Goal: Task Accomplishment & Management: Manage account settings

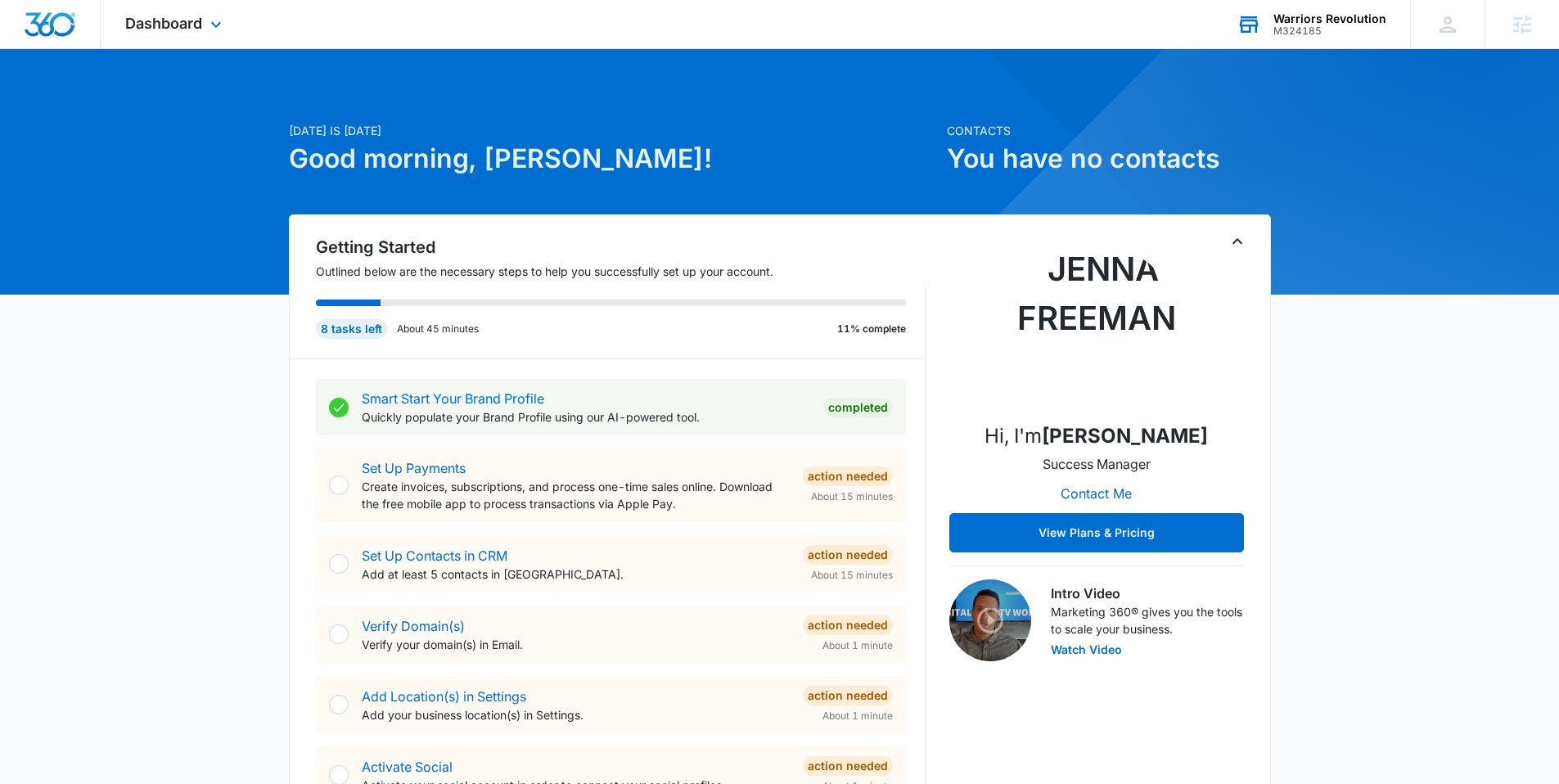
click at [1313, 26] on div "M324185" at bounding box center [1329, 31] width 113 height 12
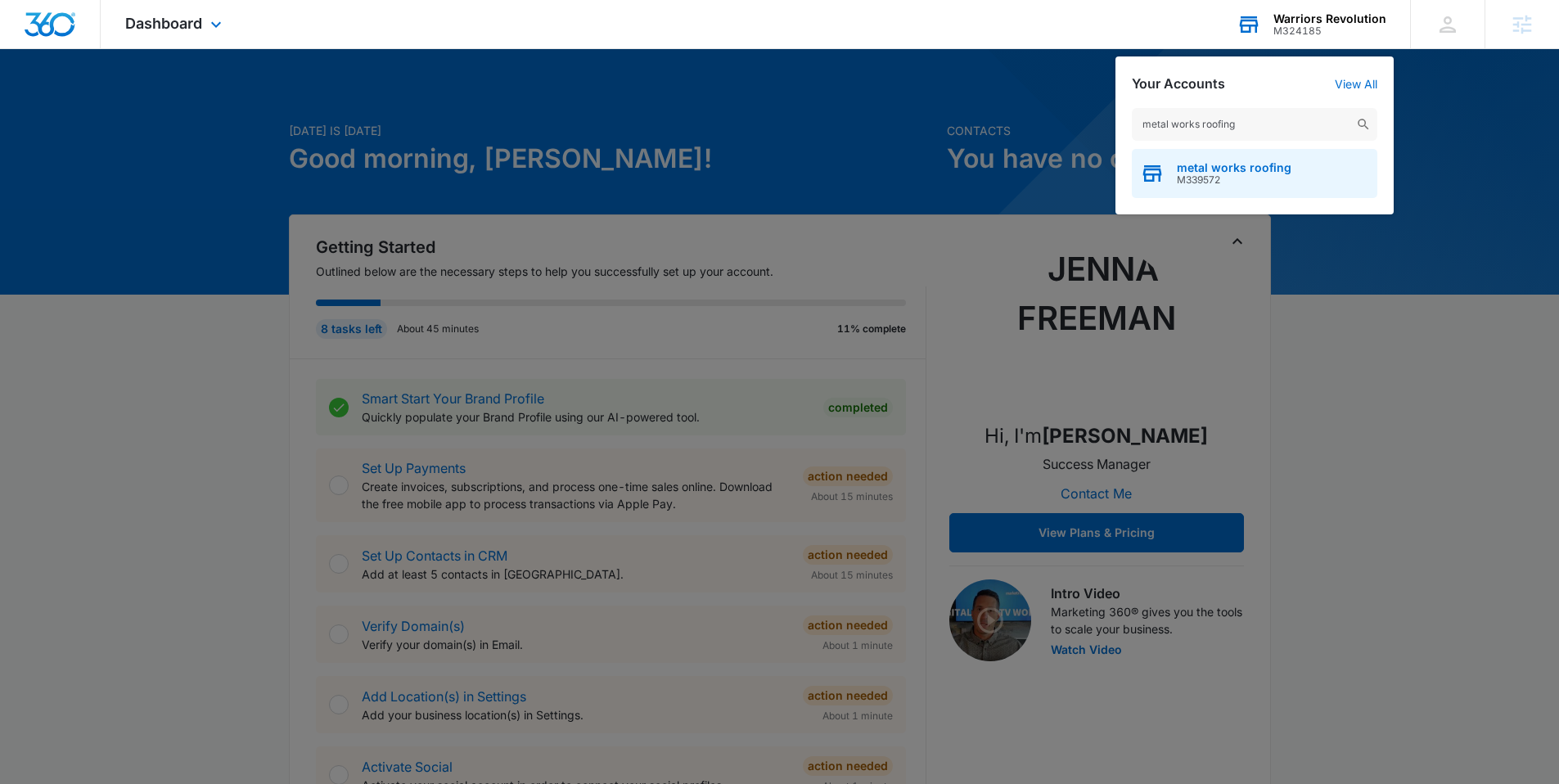
type input "metal works roofing"
click at [1214, 160] on div "metal works roofing M339572" at bounding box center [1254, 174] width 245 height 49
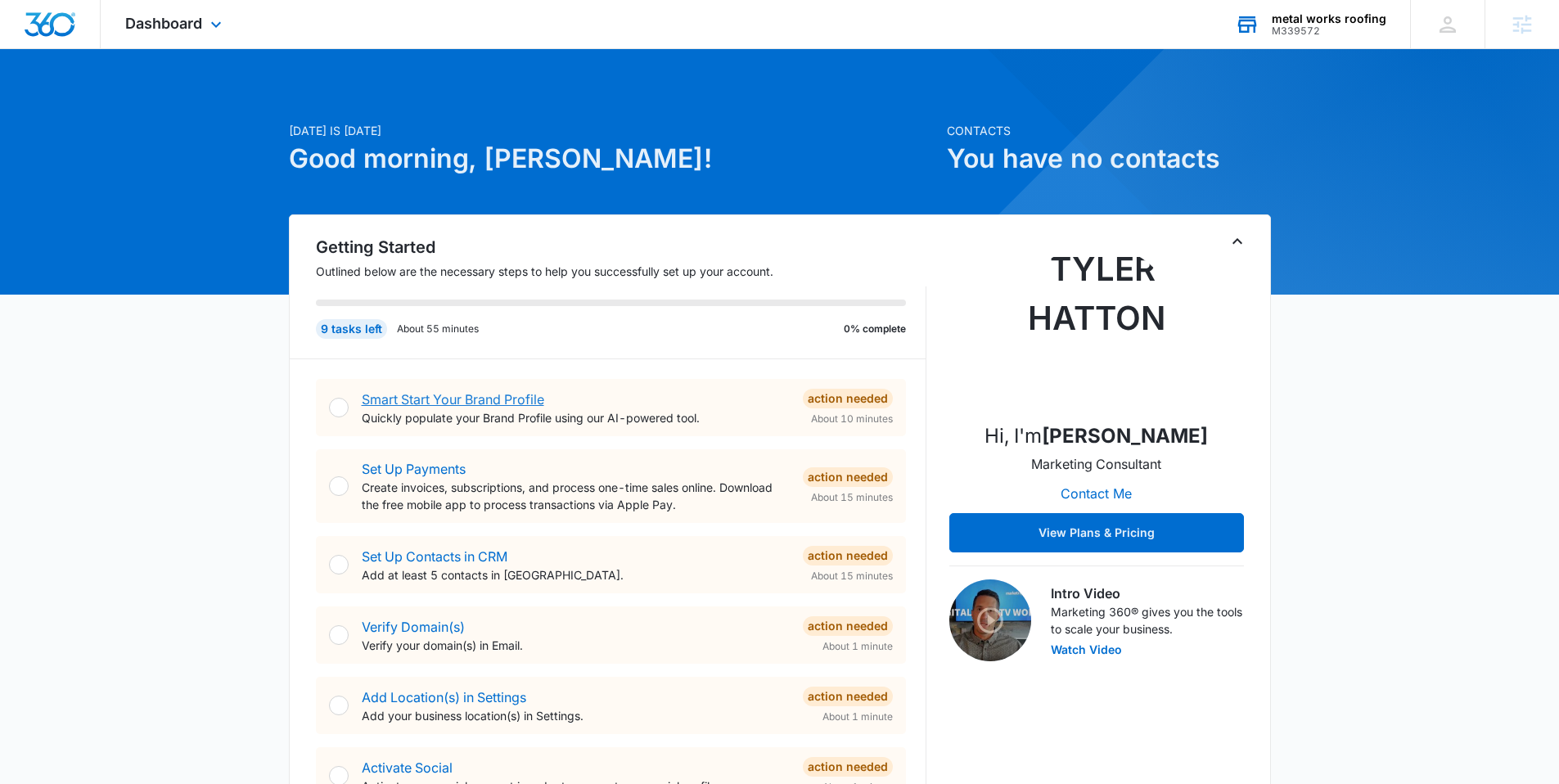
click at [496, 401] on link "Smart Start Your Brand Profile" at bounding box center [453, 400] width 183 height 16
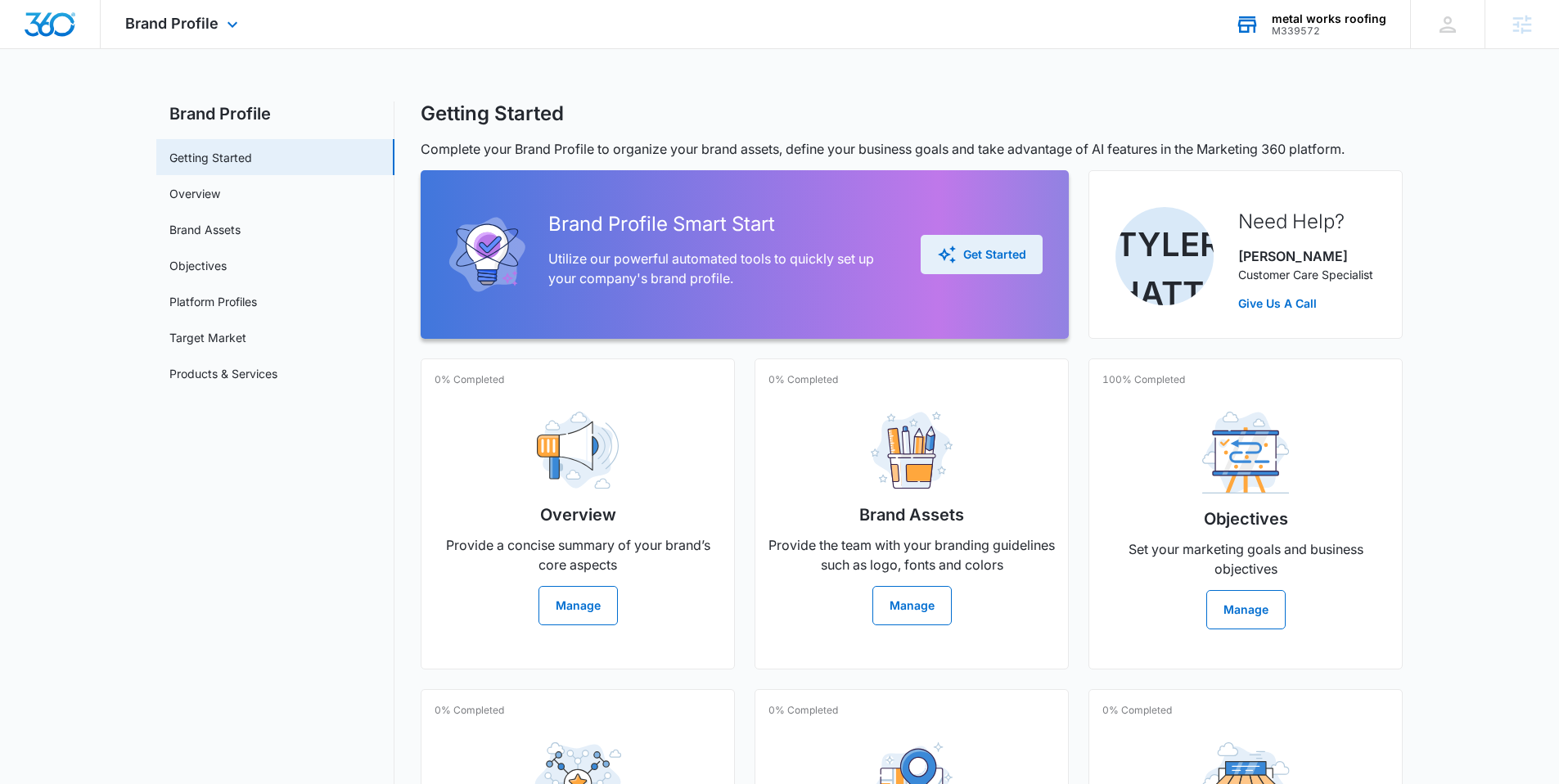
click at [994, 254] on div "Get Started" at bounding box center [981, 255] width 90 height 20
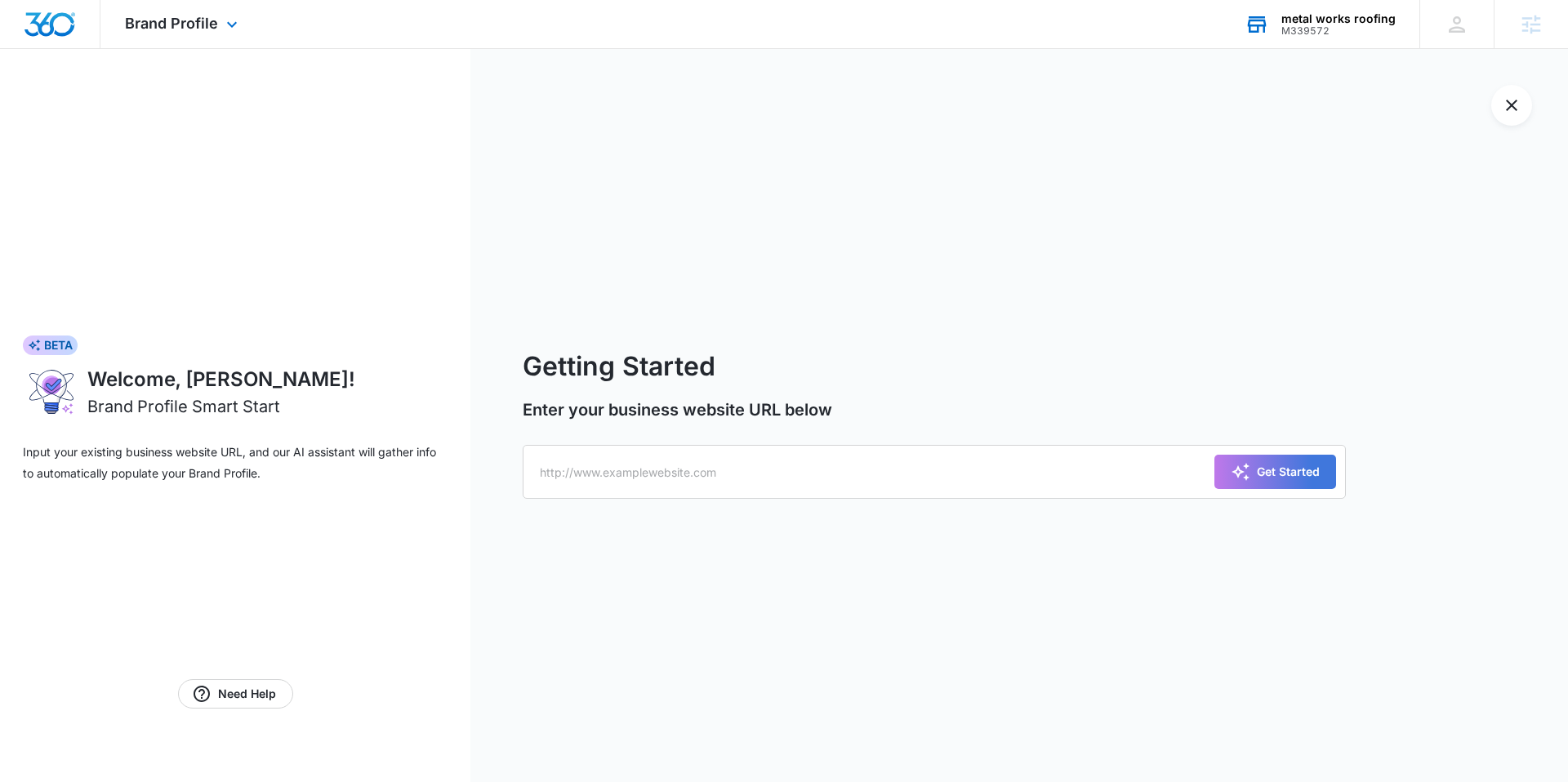
click at [697, 444] on form "Getting Started Enter your business website URL below Get Started" at bounding box center [934, 416] width 823 height 137
click at [666, 459] on input "text" at bounding box center [934, 472] width 823 height 54
paste input "https://www.metalworksroofingmo.com/"
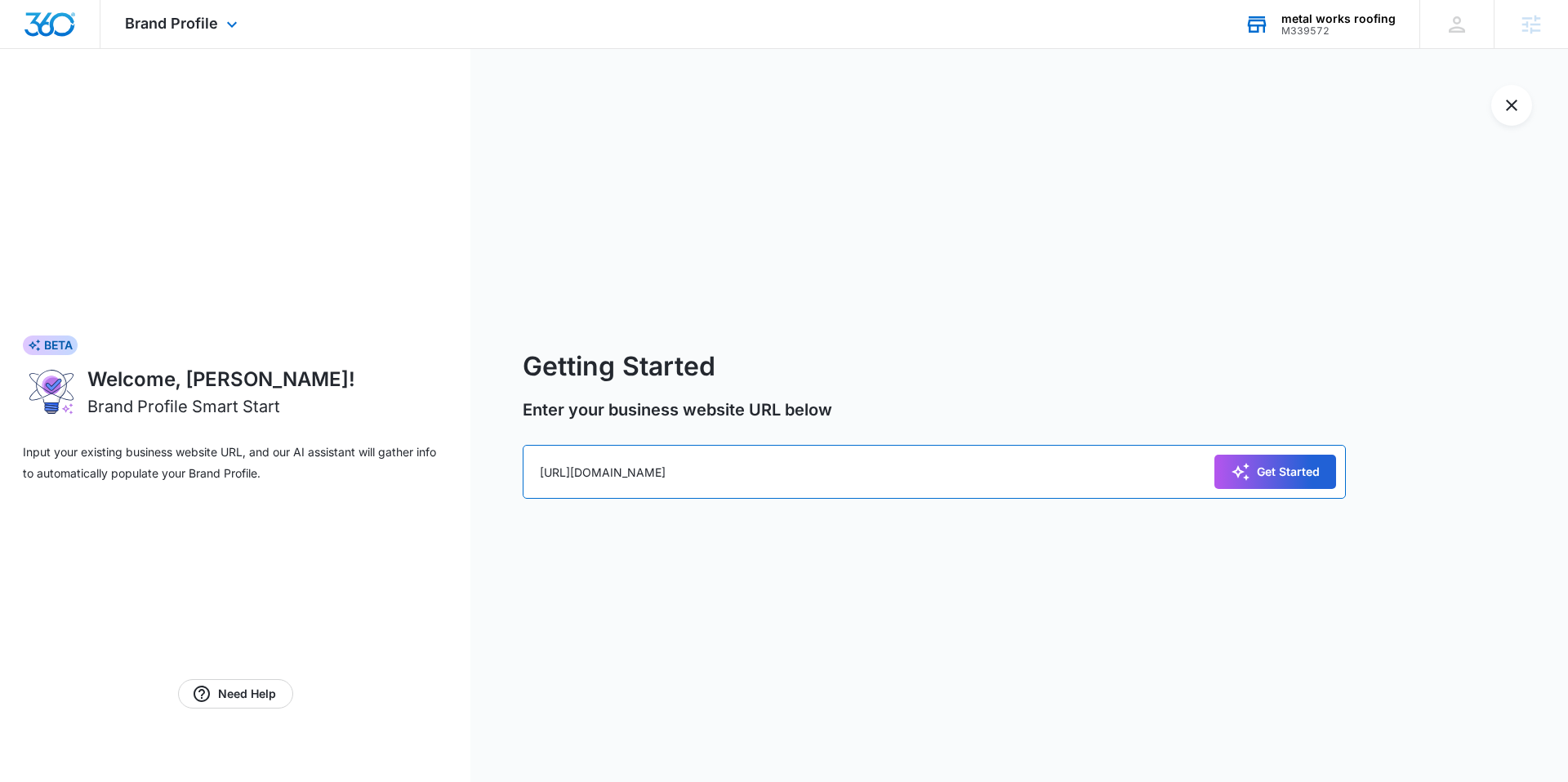
type input "https://www.metalworksroofingmo.com/"
click at [1320, 462] on button "Get Started" at bounding box center [1275, 472] width 122 height 34
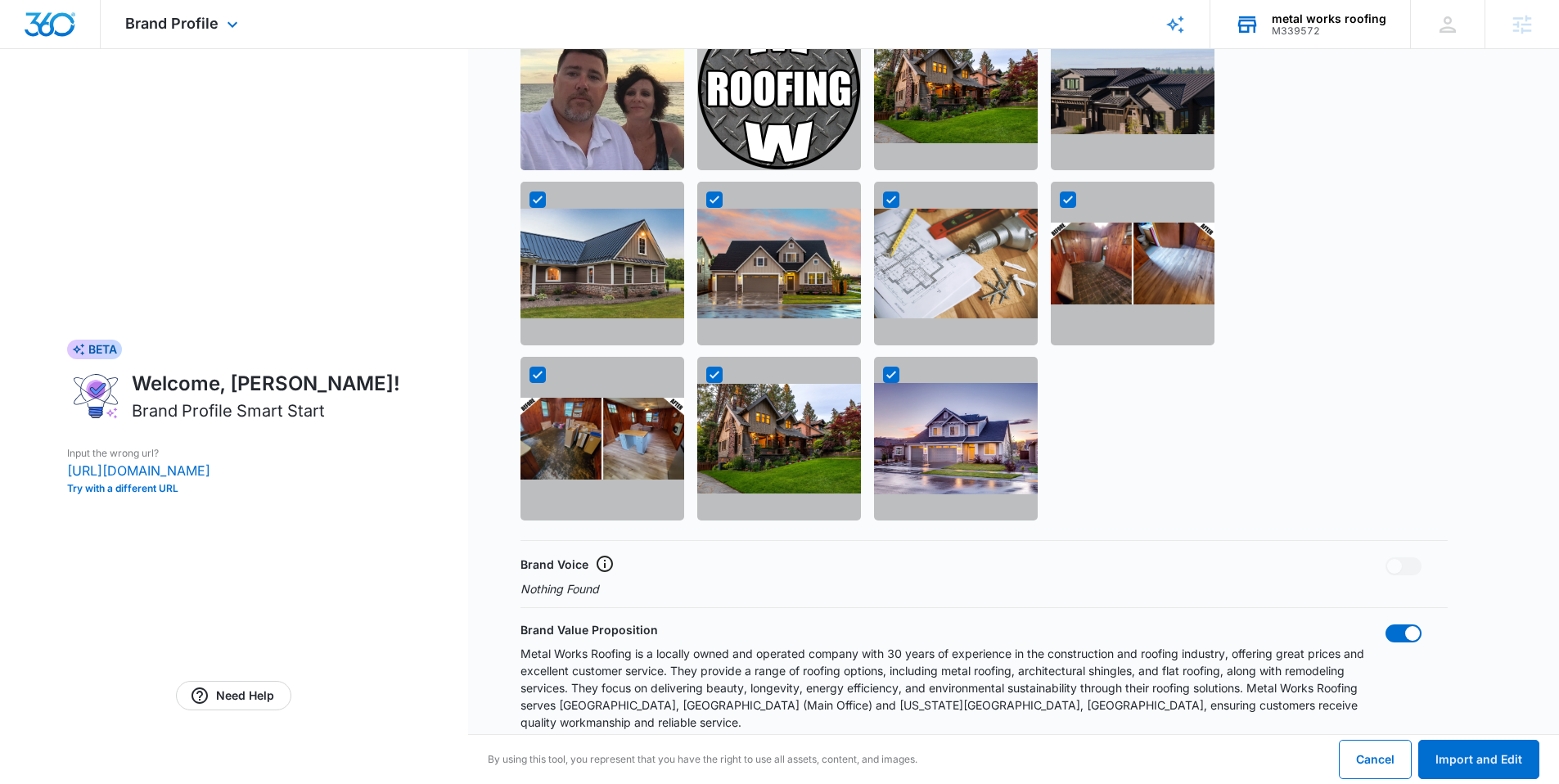
scroll to position [1136, 0]
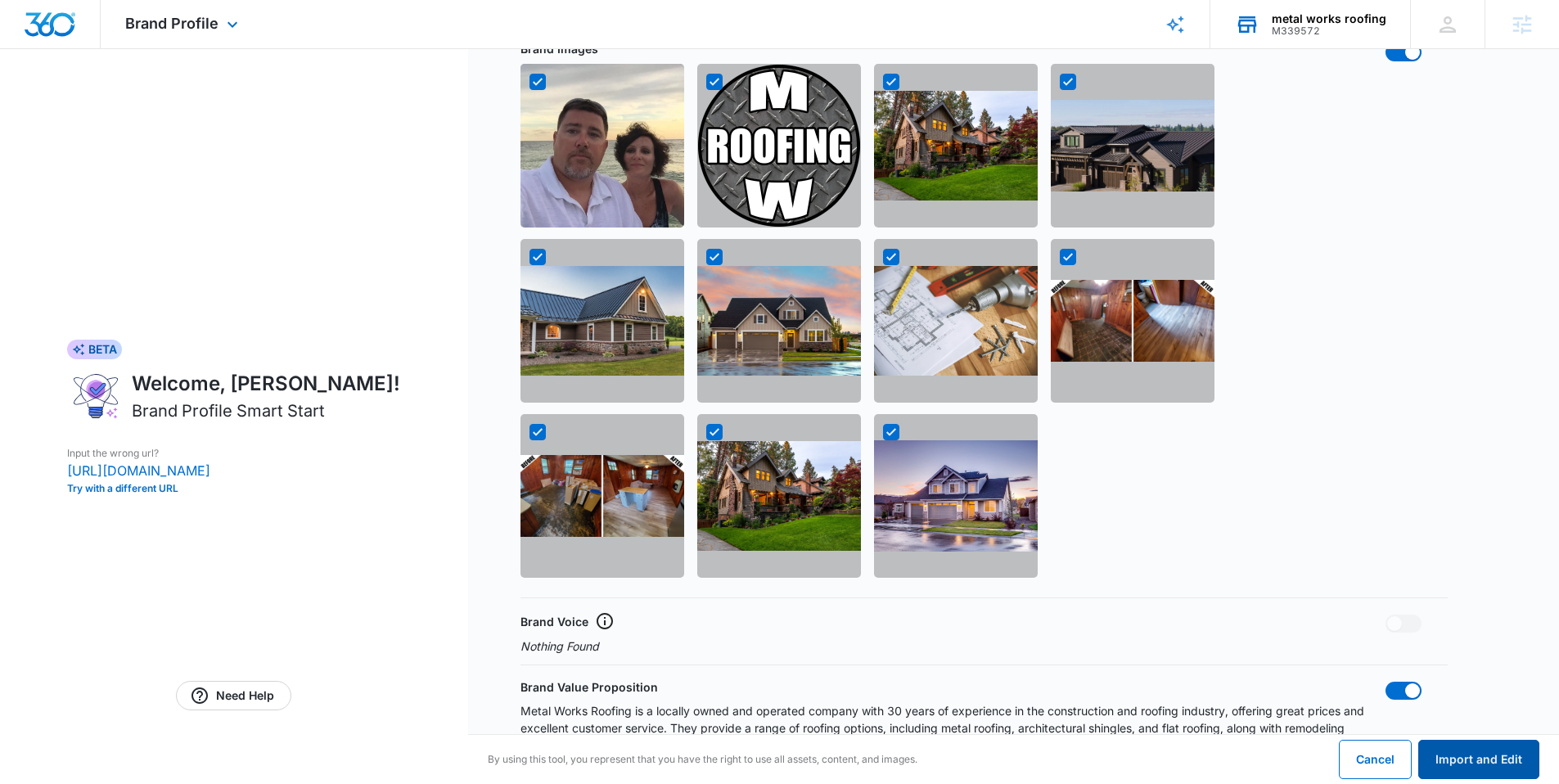
click at [1483, 760] on button "Import and Edit" at bounding box center [1479, 759] width 121 height 39
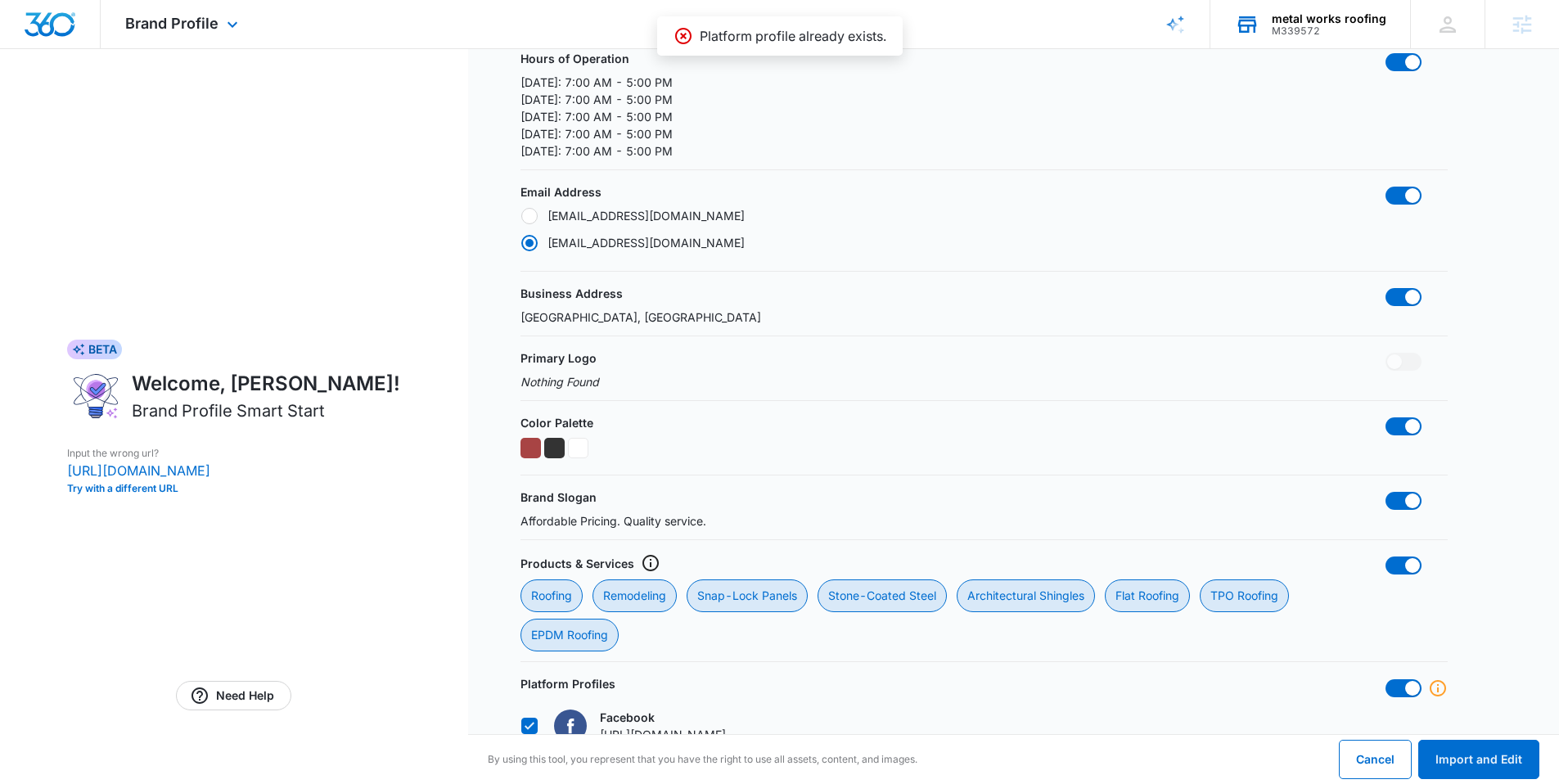
radio input "false"
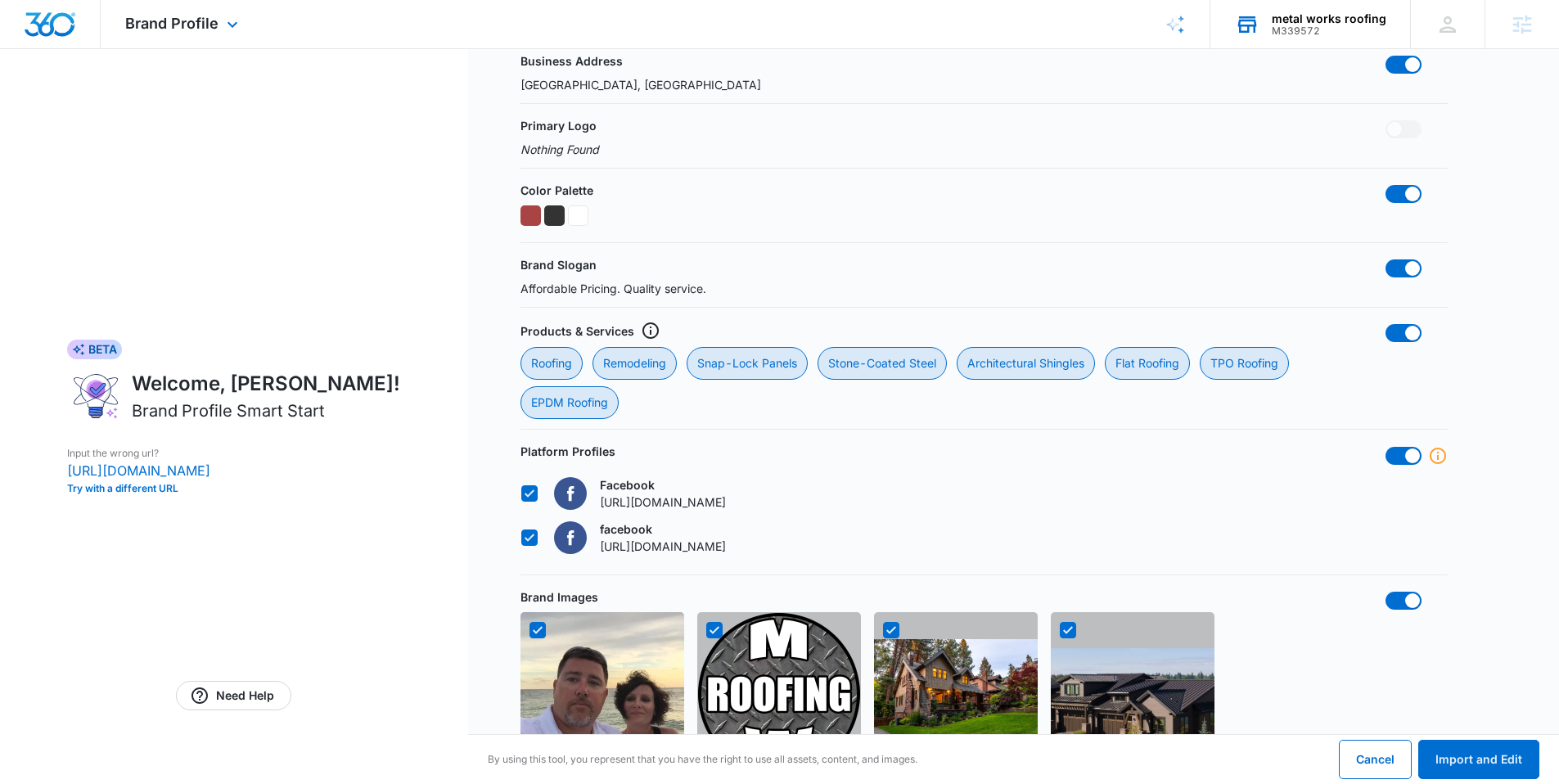
scroll to position [628, 0]
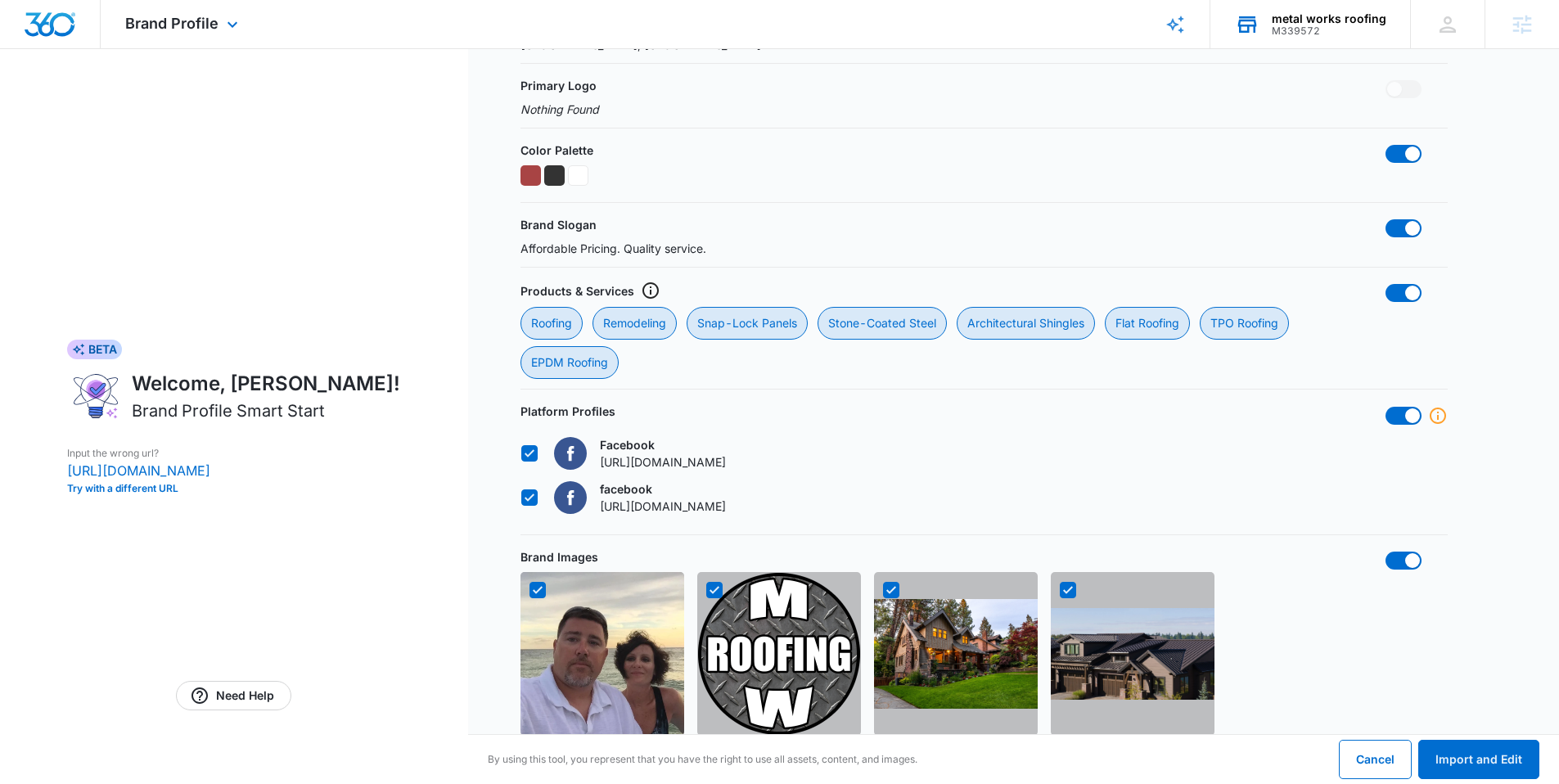
click at [523, 496] on icon at bounding box center [529, 497] width 14 height 14
click at [521, 497] on input "facebook https://www.facebook.com/Metal-Works-Roofing-109789447837613" at bounding box center [521, 497] width 1 height 1
checkbox input "false"
click at [525, 452] on icon at bounding box center [529, 453] width 14 height 14
click at [521, 453] on input "Facebook https://www.facebook.com/Metal-Works-Roofing-109789447837613" at bounding box center [521, 453] width 1 height 1
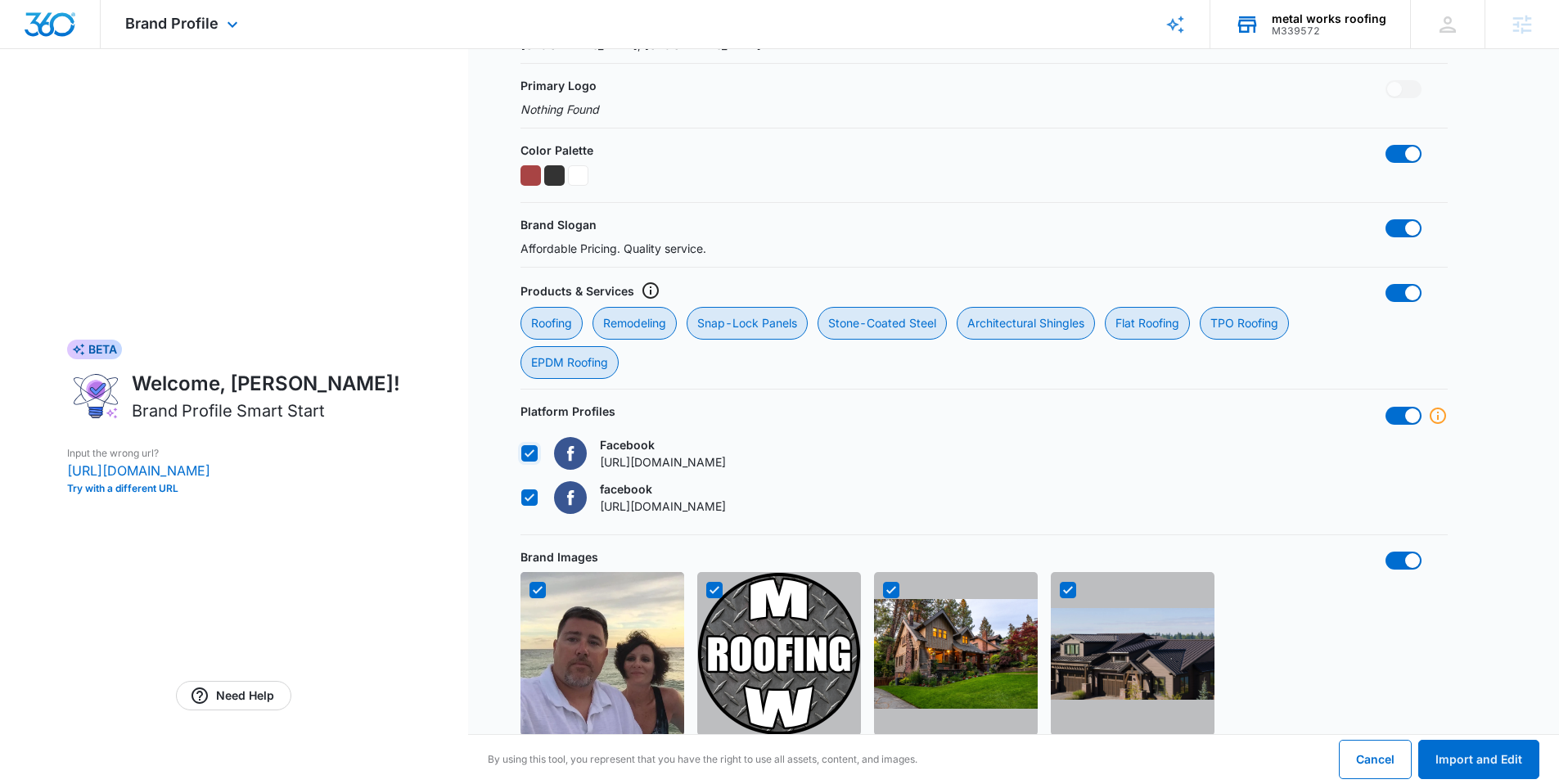
checkbox input "true"
click at [1392, 427] on div "Platform Profiles Facebook https://www.facebook.com/Metal-Works-Roofing-1097894…" at bounding box center [984, 463] width 927 height 122
click at [1400, 416] on span at bounding box center [1403, 416] width 36 height 18
click at [1385, 407] on input "checkbox" at bounding box center [1384, 406] width 1 height 1
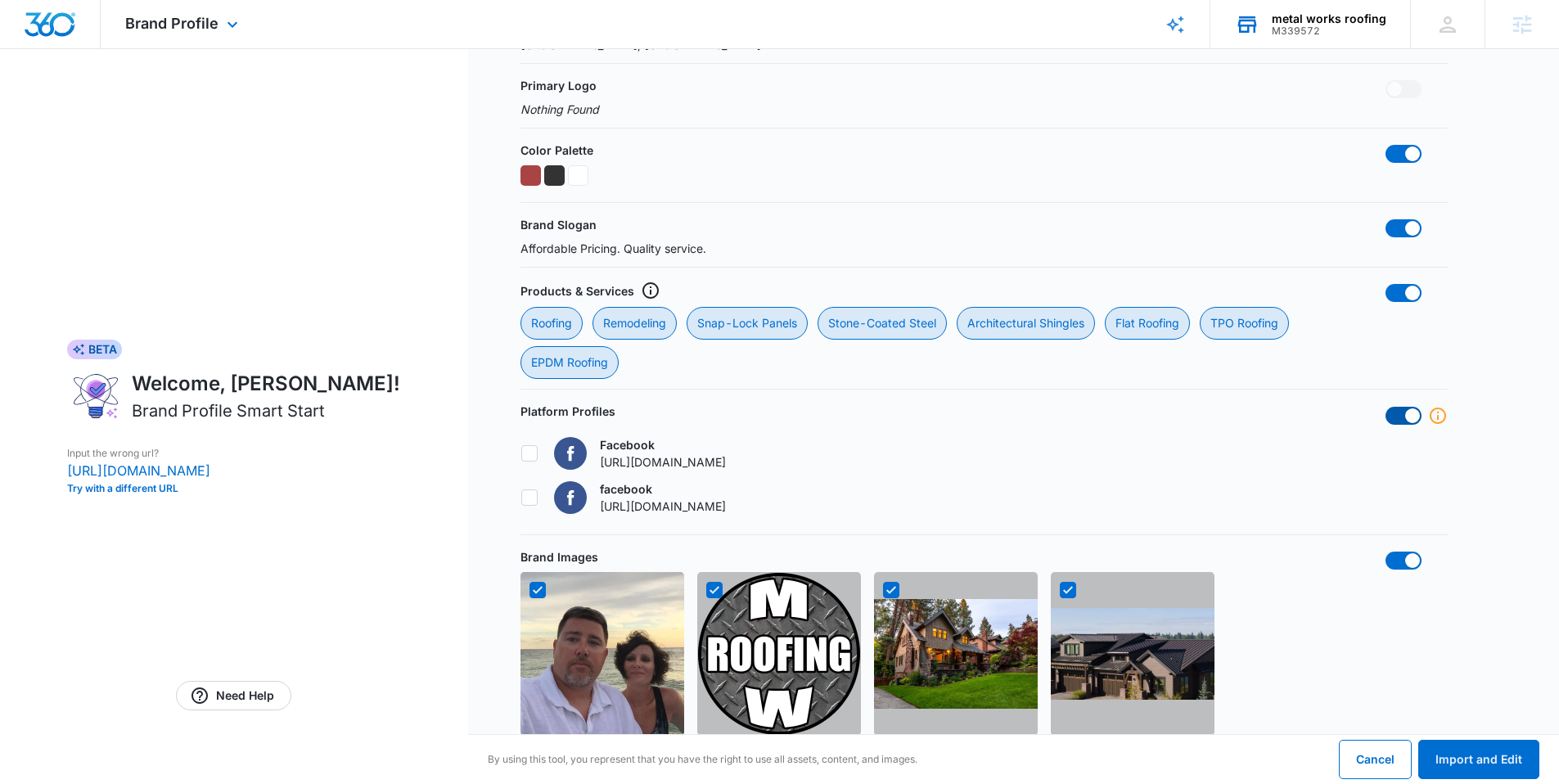
checkbox input "false"
radio input "false"
checkbox input "false"
click at [1469, 762] on button "Import and Edit" at bounding box center [1479, 759] width 121 height 39
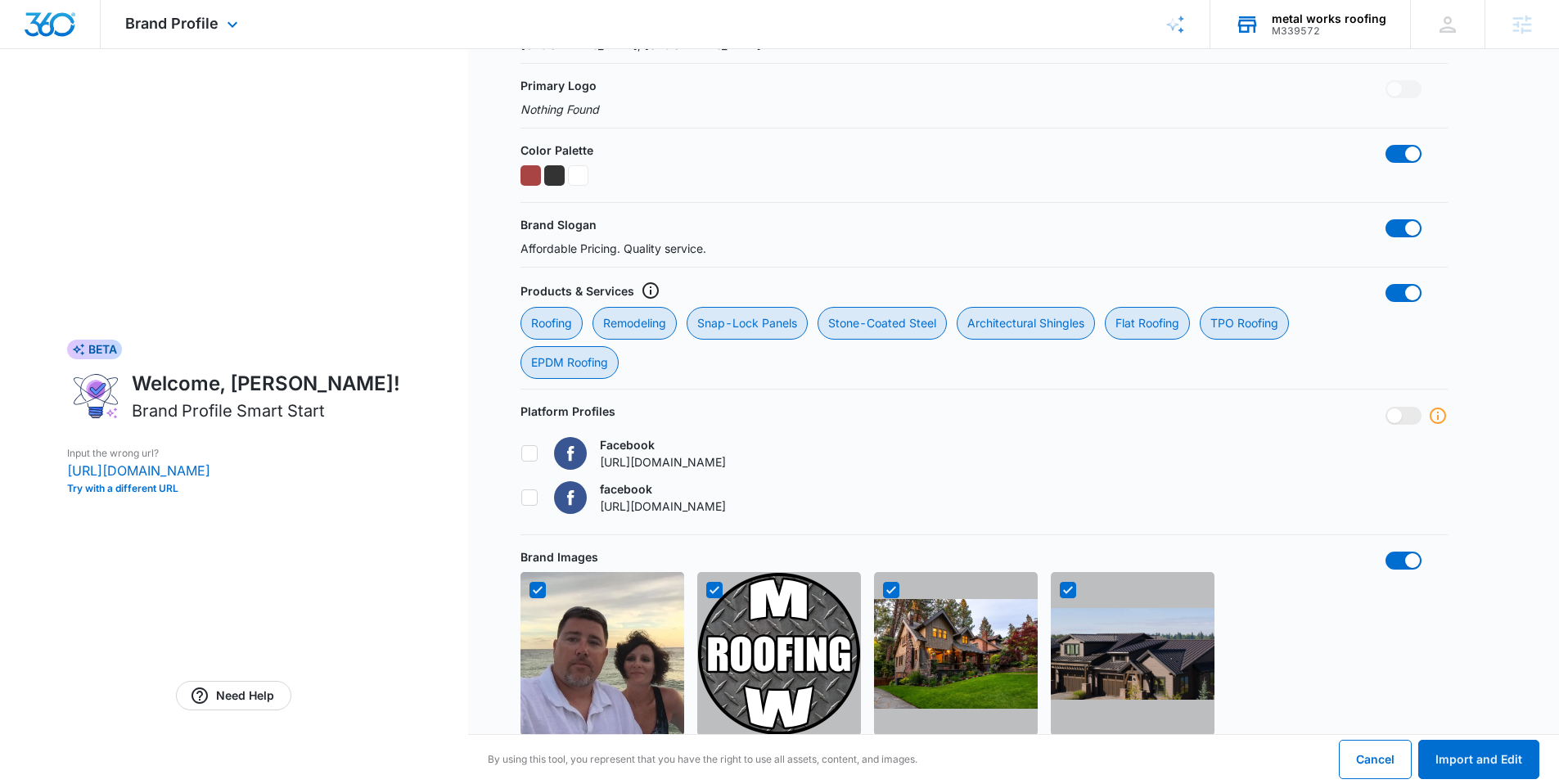
radio input "false"
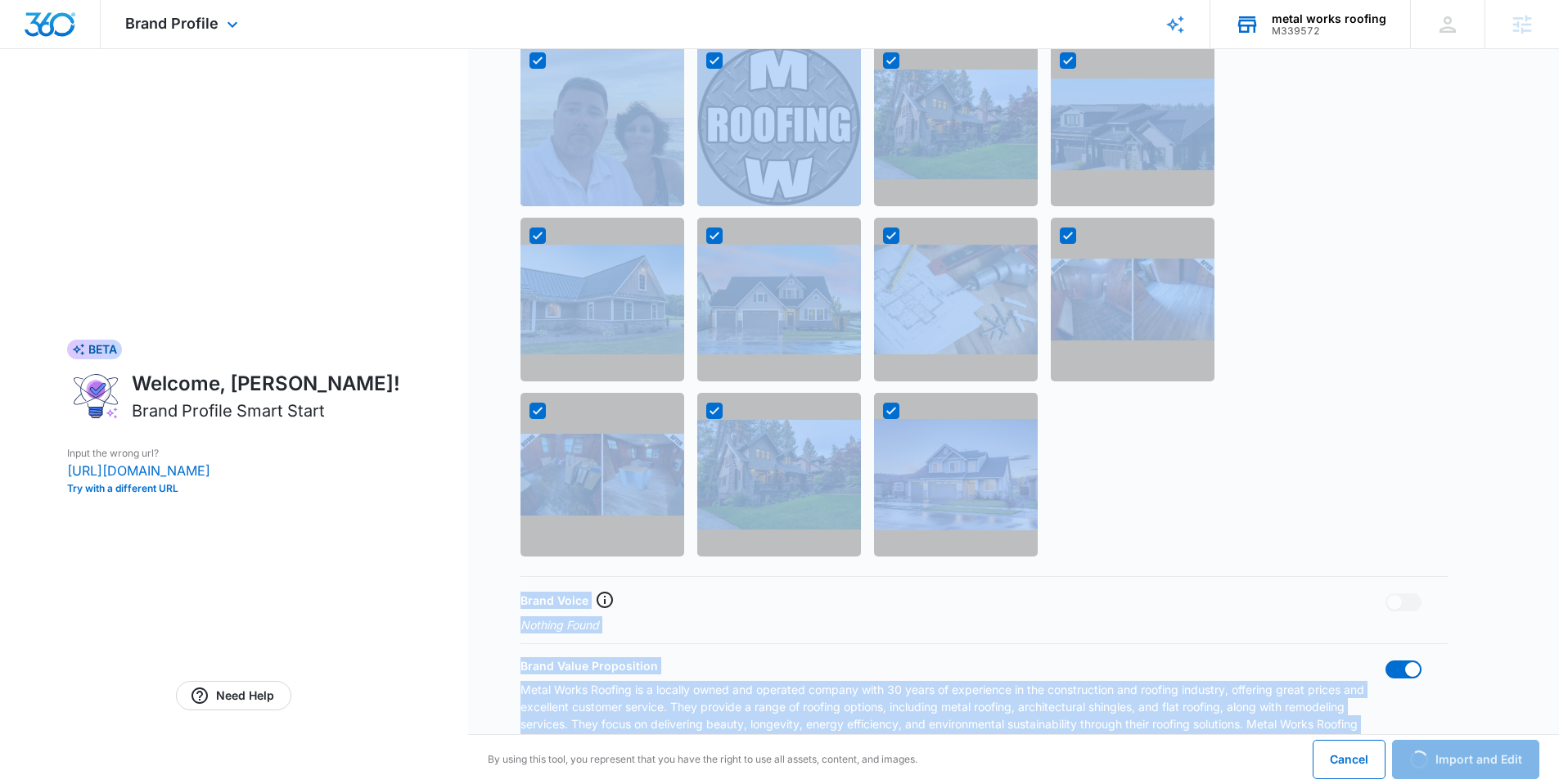
scroll to position [1193, 0]
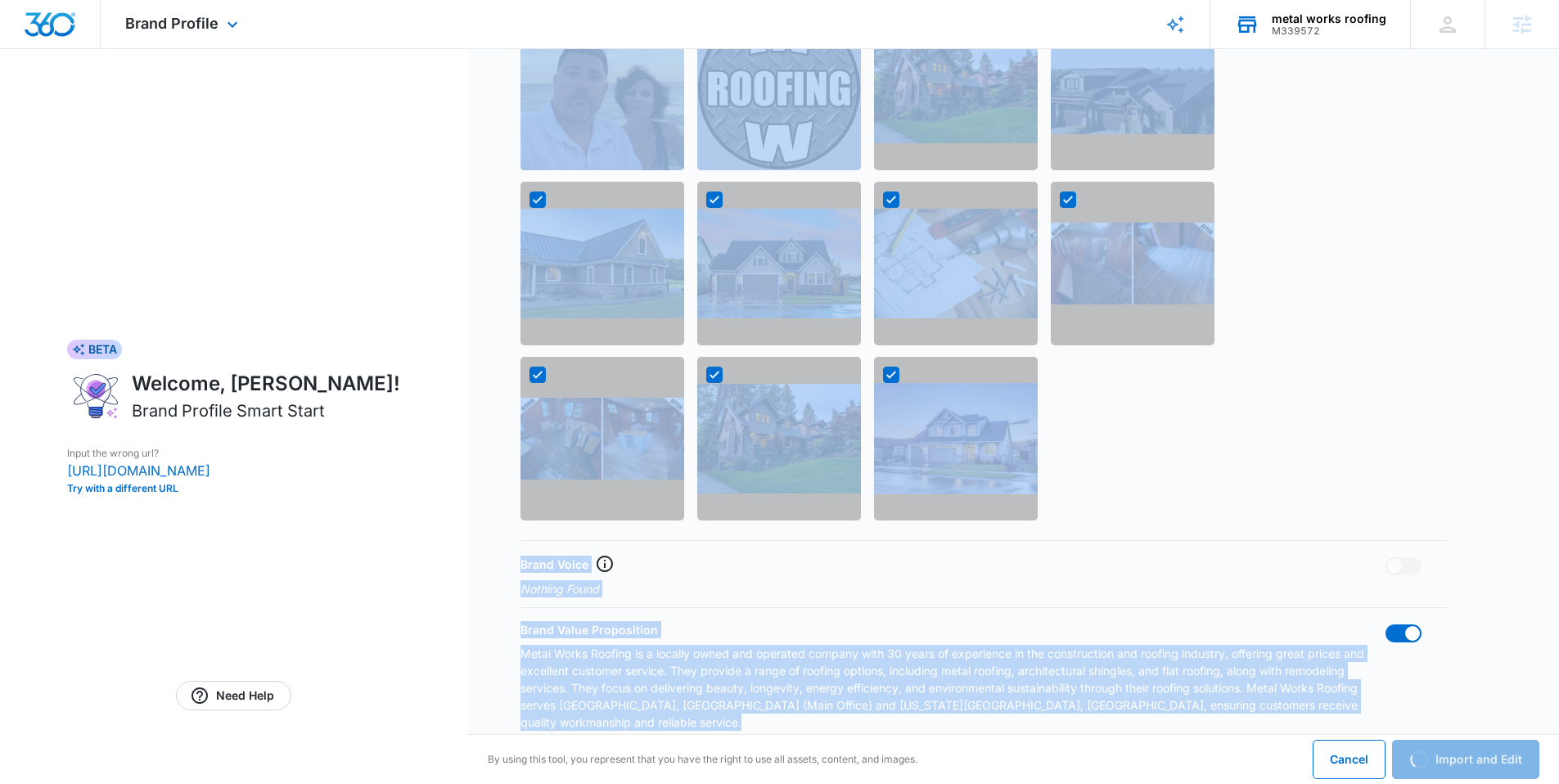
drag, startPoint x: 1571, startPoint y: 381, endPoint x: 1549, endPoint y: 694, distance: 313.8
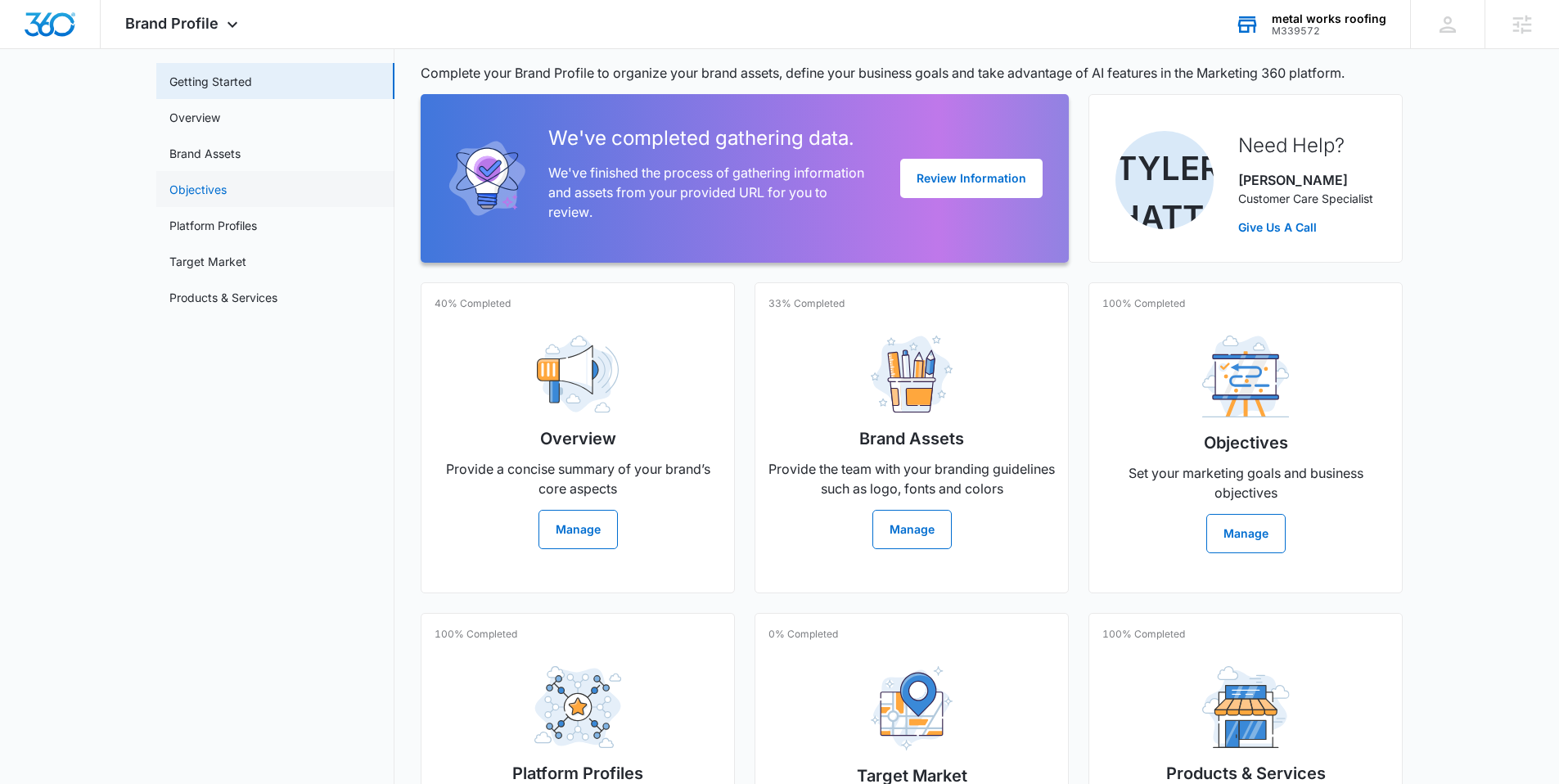
scroll to position [78, 0]
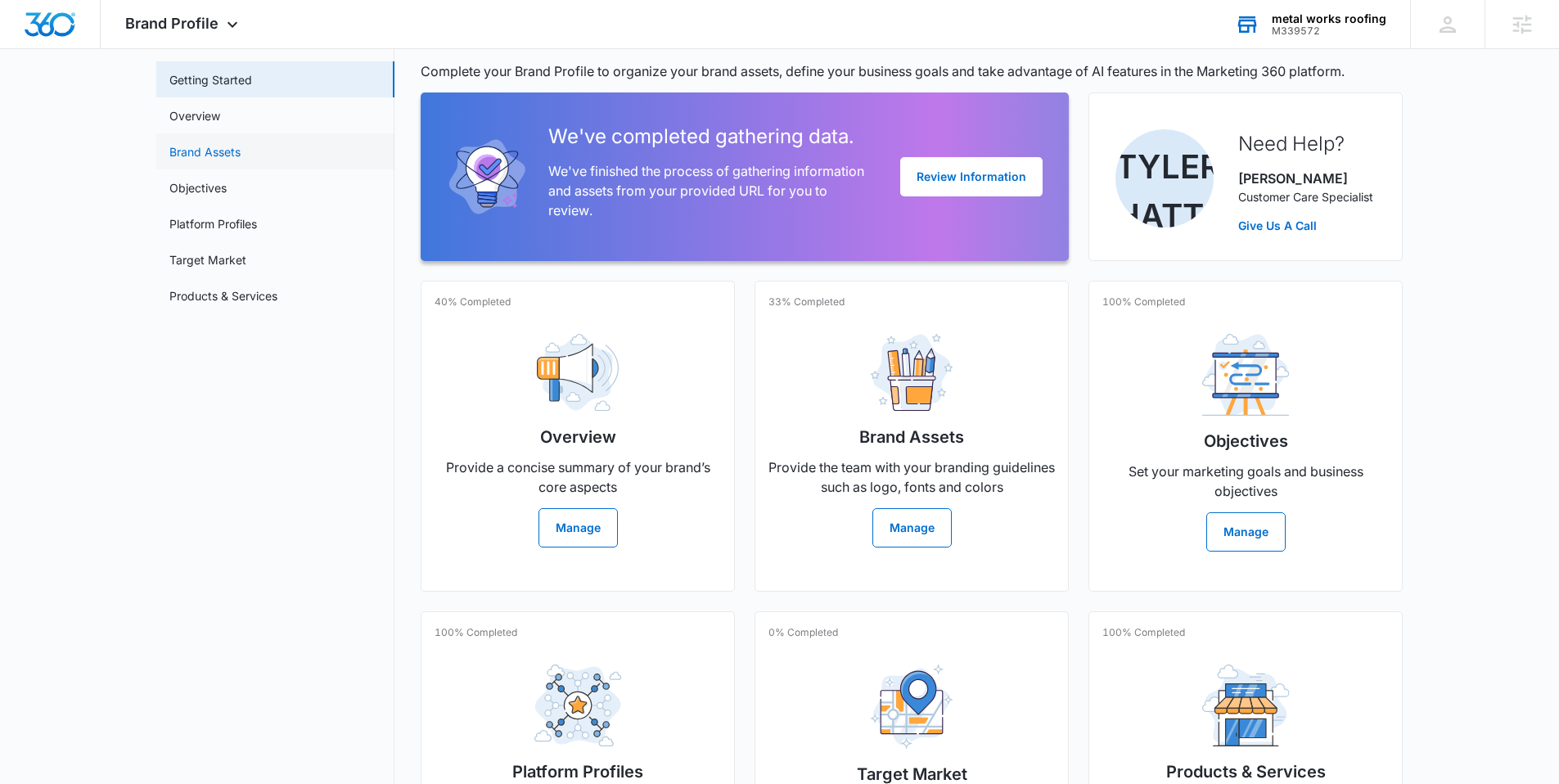
click at [222, 151] on link "Brand Assets" at bounding box center [204, 151] width 71 height 17
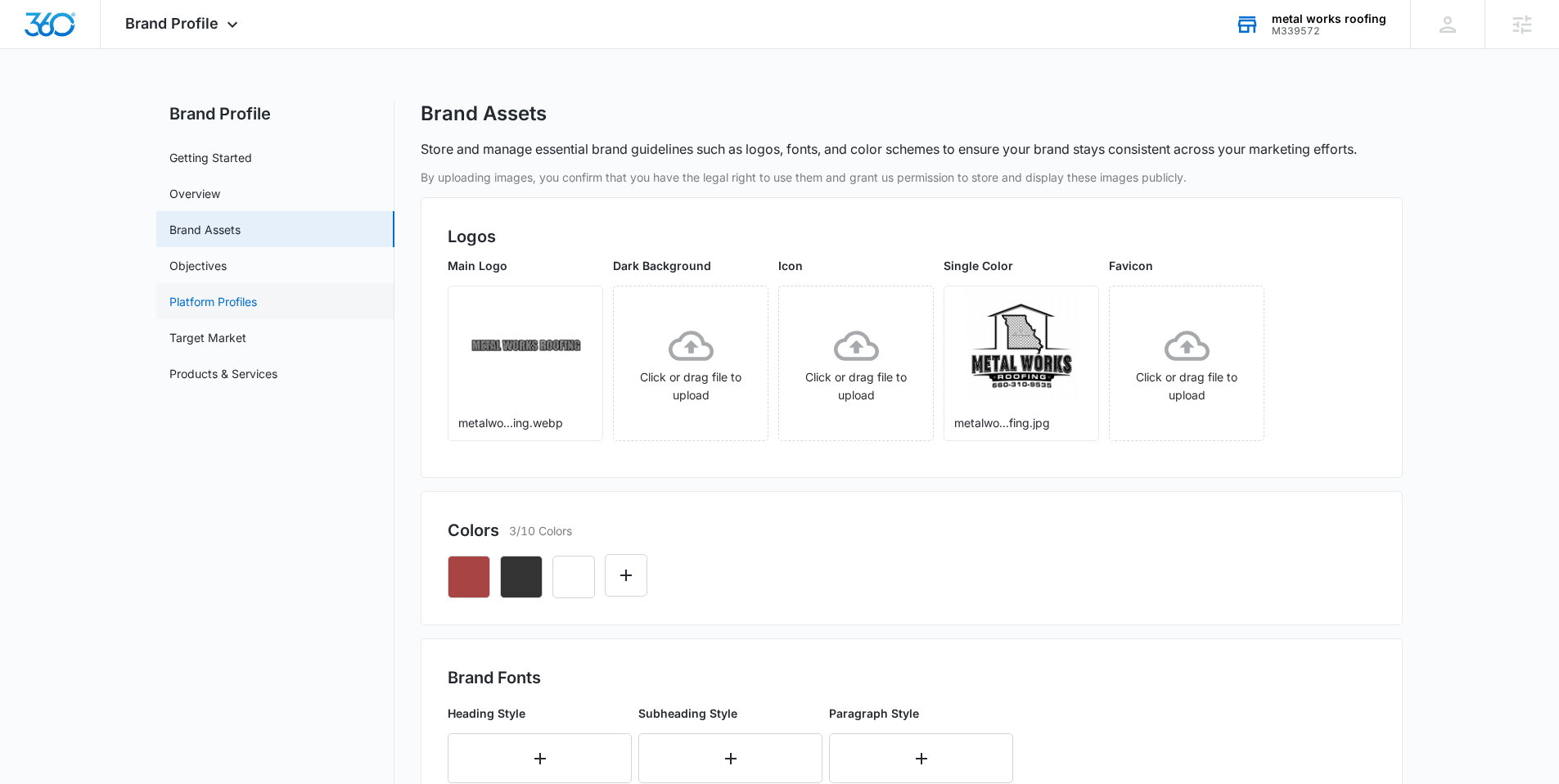
click at [231, 307] on link "Platform Profiles" at bounding box center [213, 301] width 88 height 17
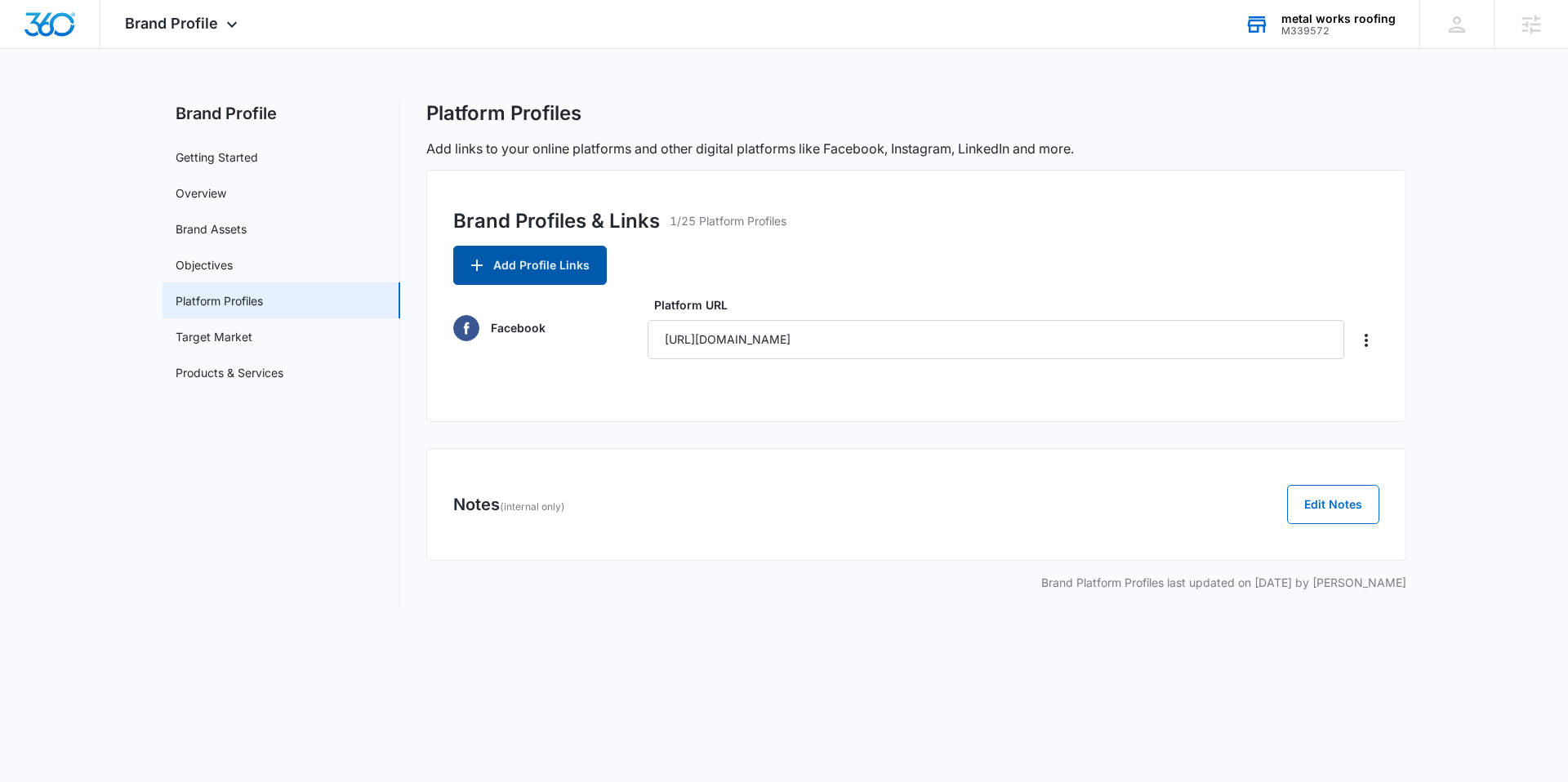
click at [544, 264] on button "Add Profile Links" at bounding box center [530, 264] width 153 height 39
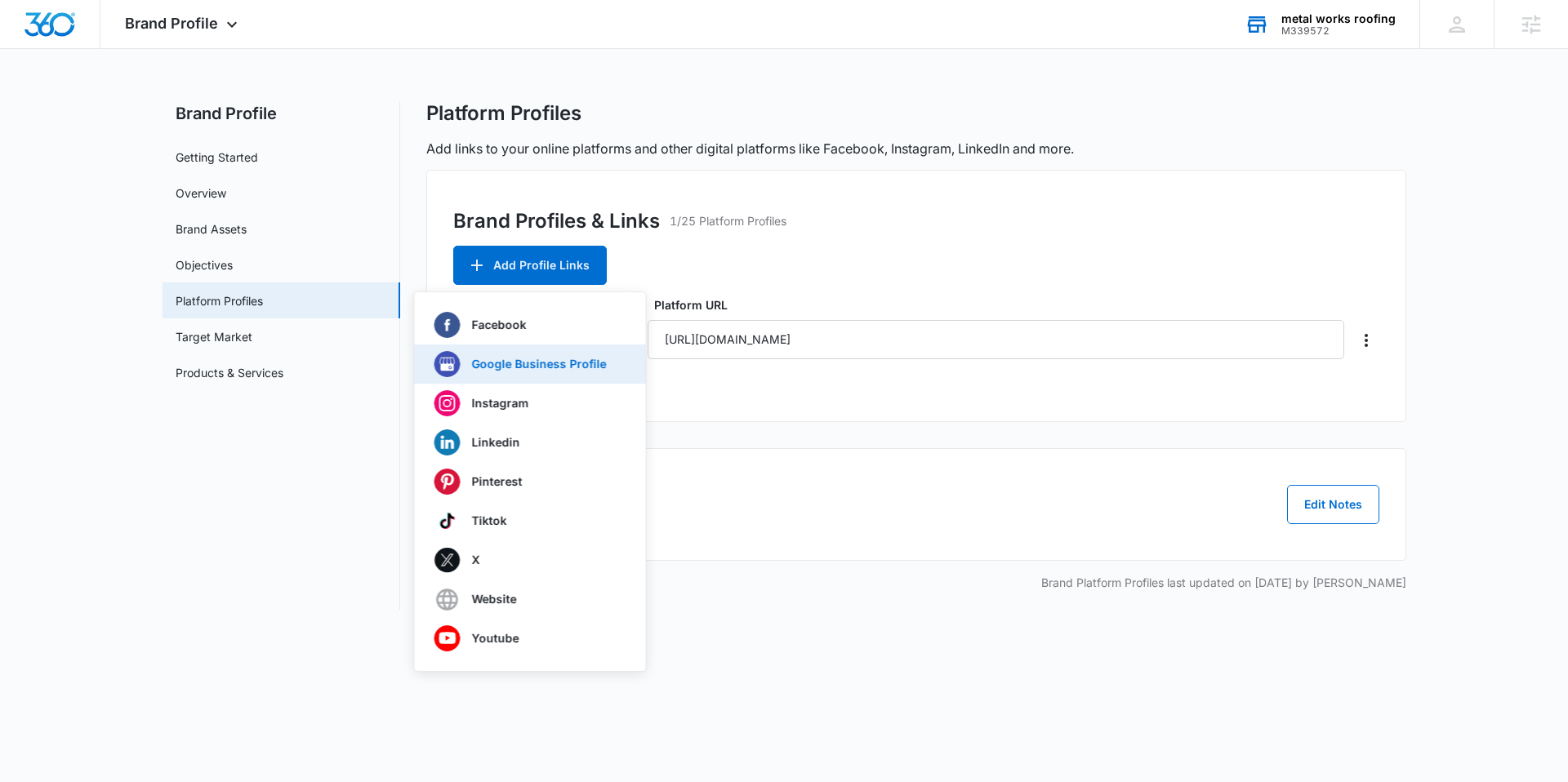
click at [511, 373] on div "Google Business Profile" at bounding box center [520, 363] width 172 height 26
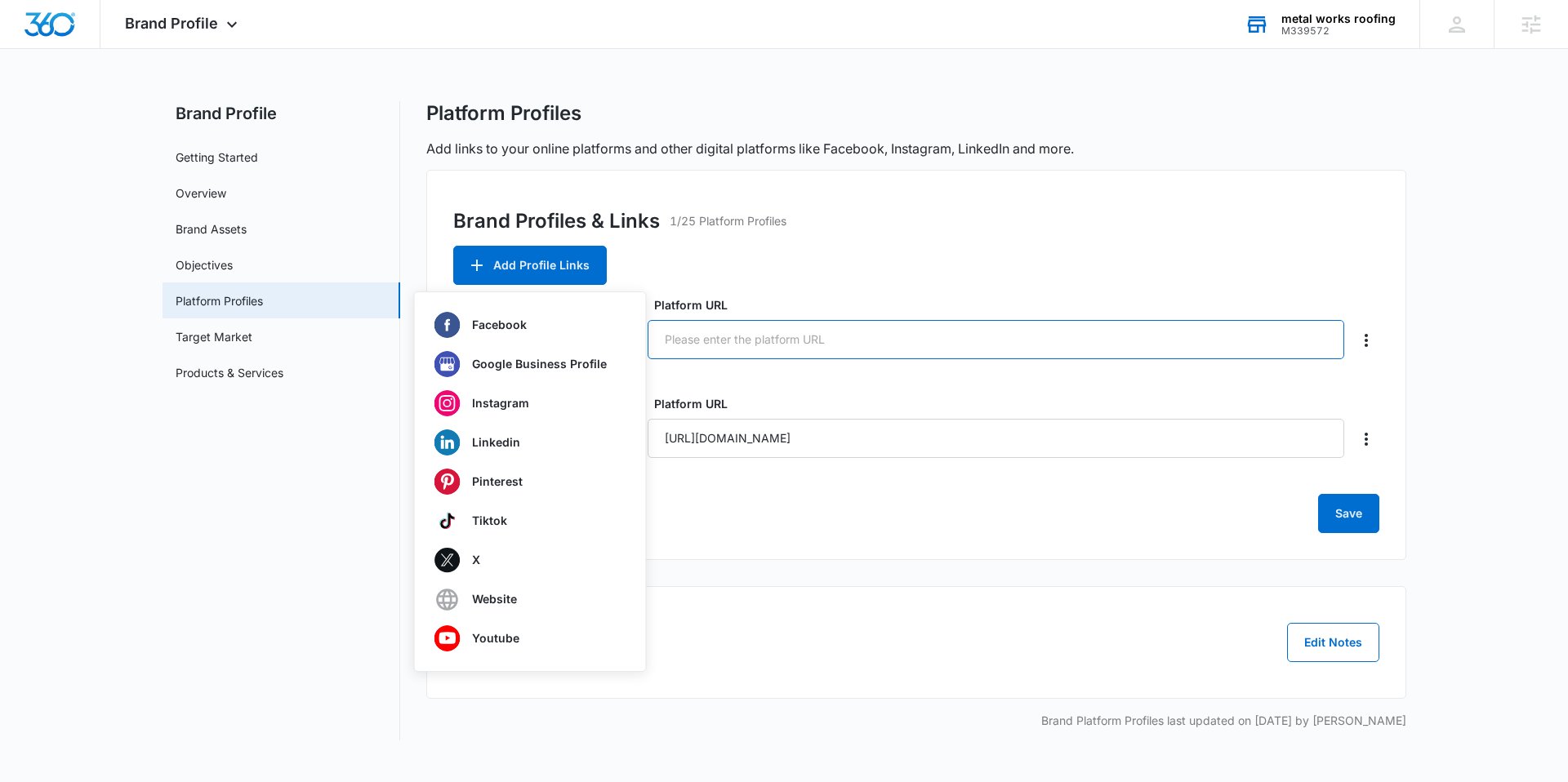
paste input "https://share.google/NKsa0H3RUE3rGNCco"
type input "https://share.google/NKsa0H3RUE3rGNCco"
click at [1353, 515] on button "Save" at bounding box center [1349, 513] width 61 height 39
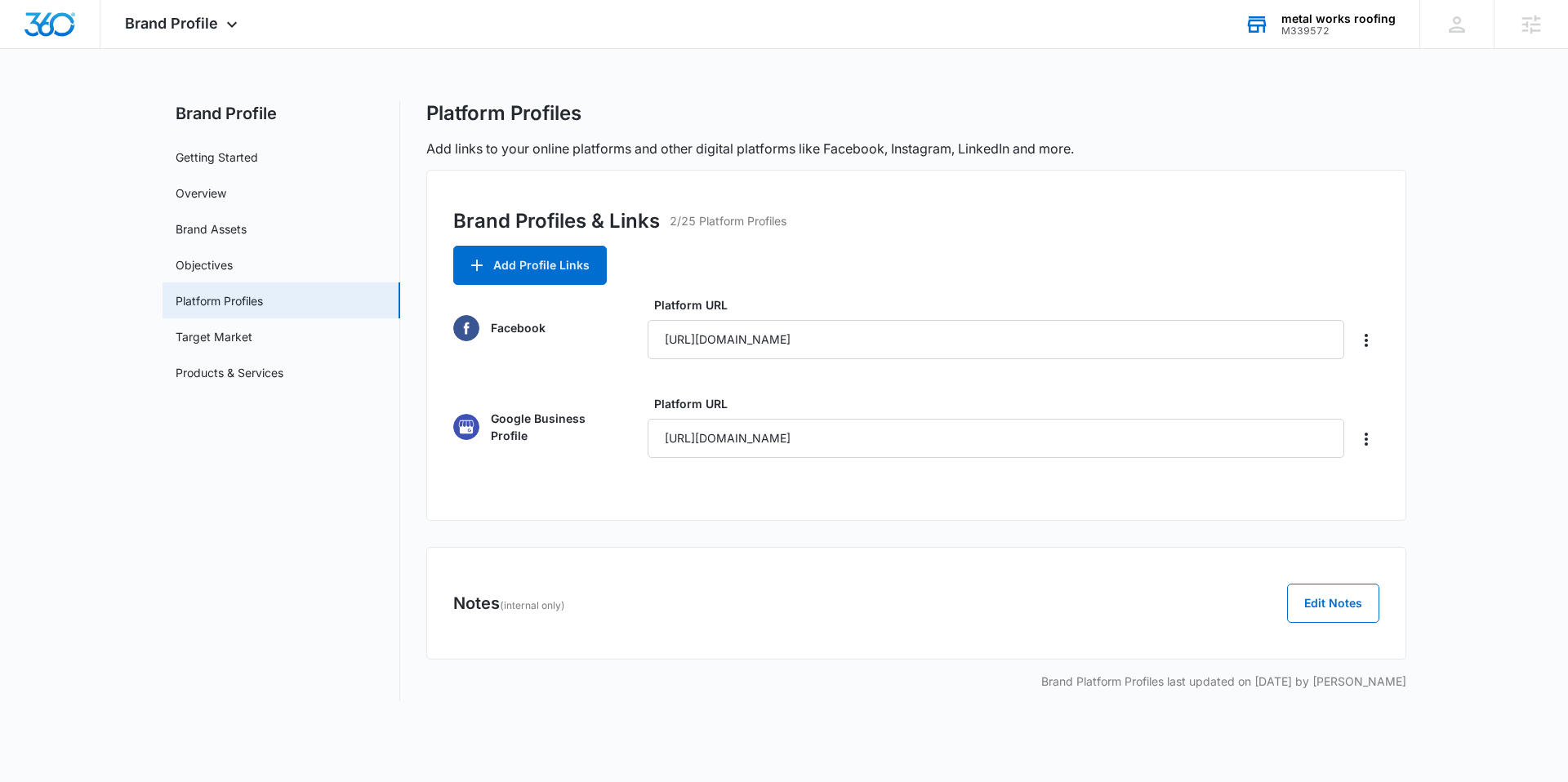
click at [1324, 26] on div "M339572" at bounding box center [1338, 31] width 115 height 12
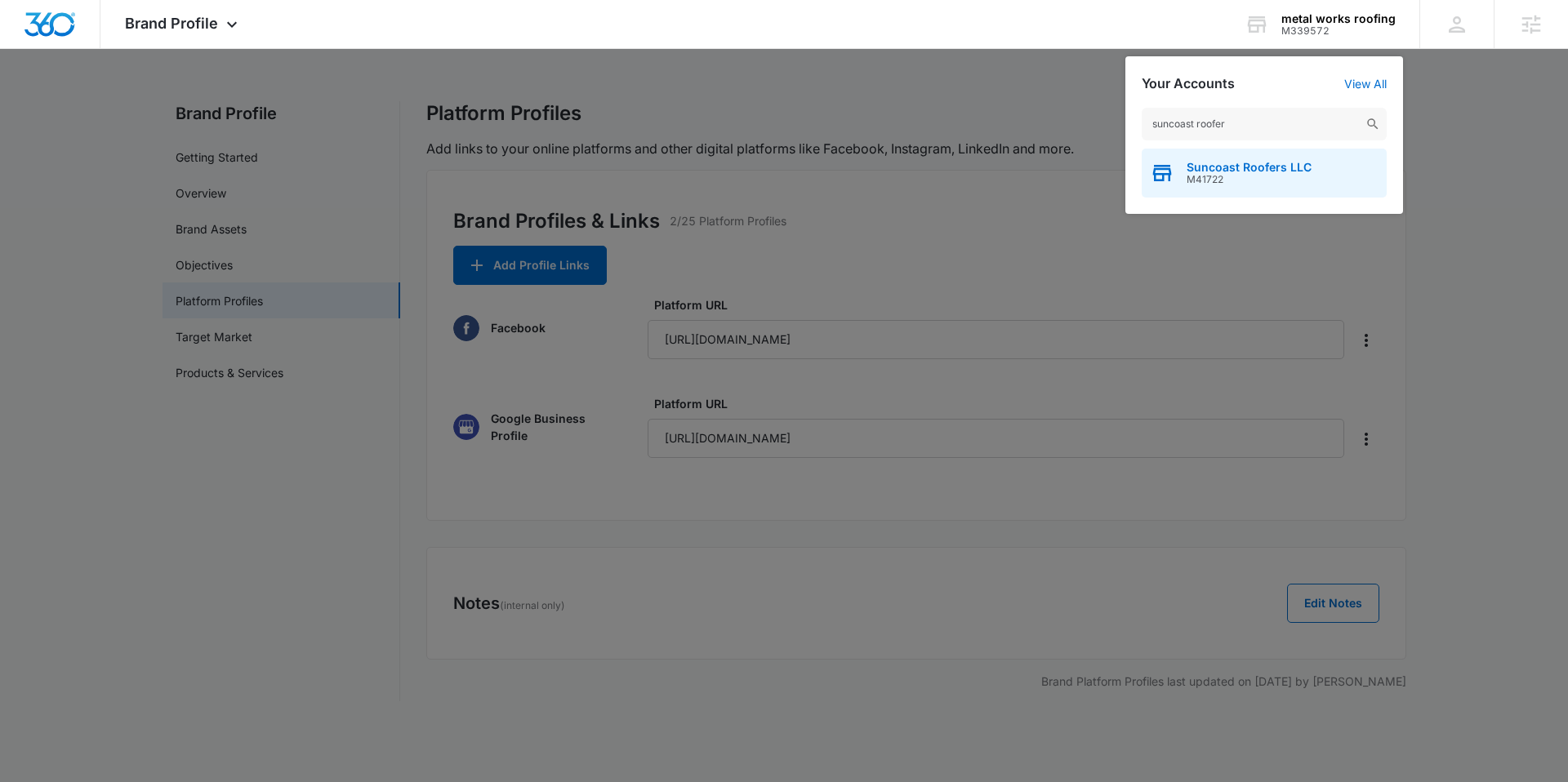
type input "suncoast roofer"
click at [1241, 166] on span "Suncoast Roofers LLC" at bounding box center [1249, 167] width 125 height 13
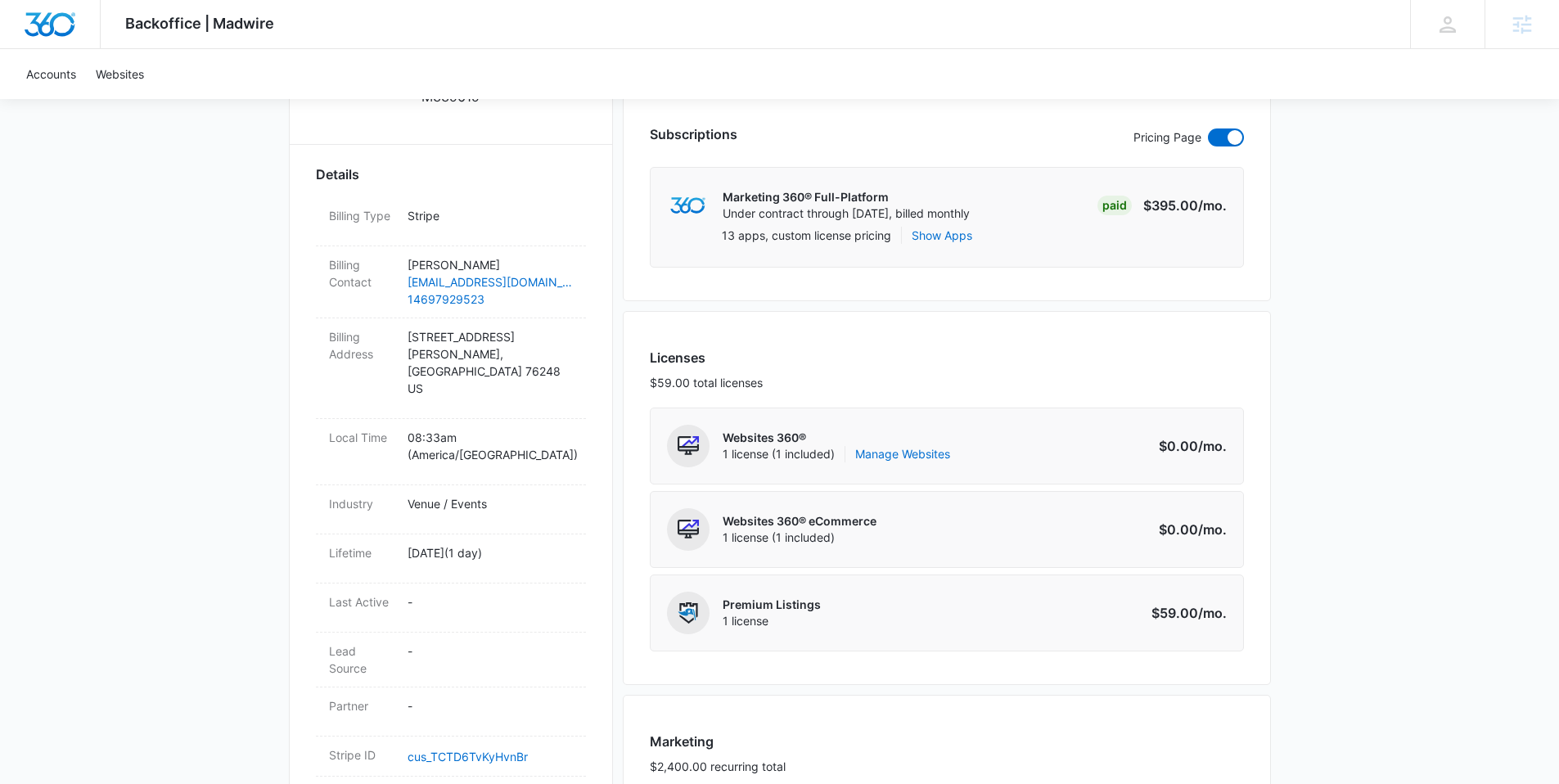
scroll to position [201, 0]
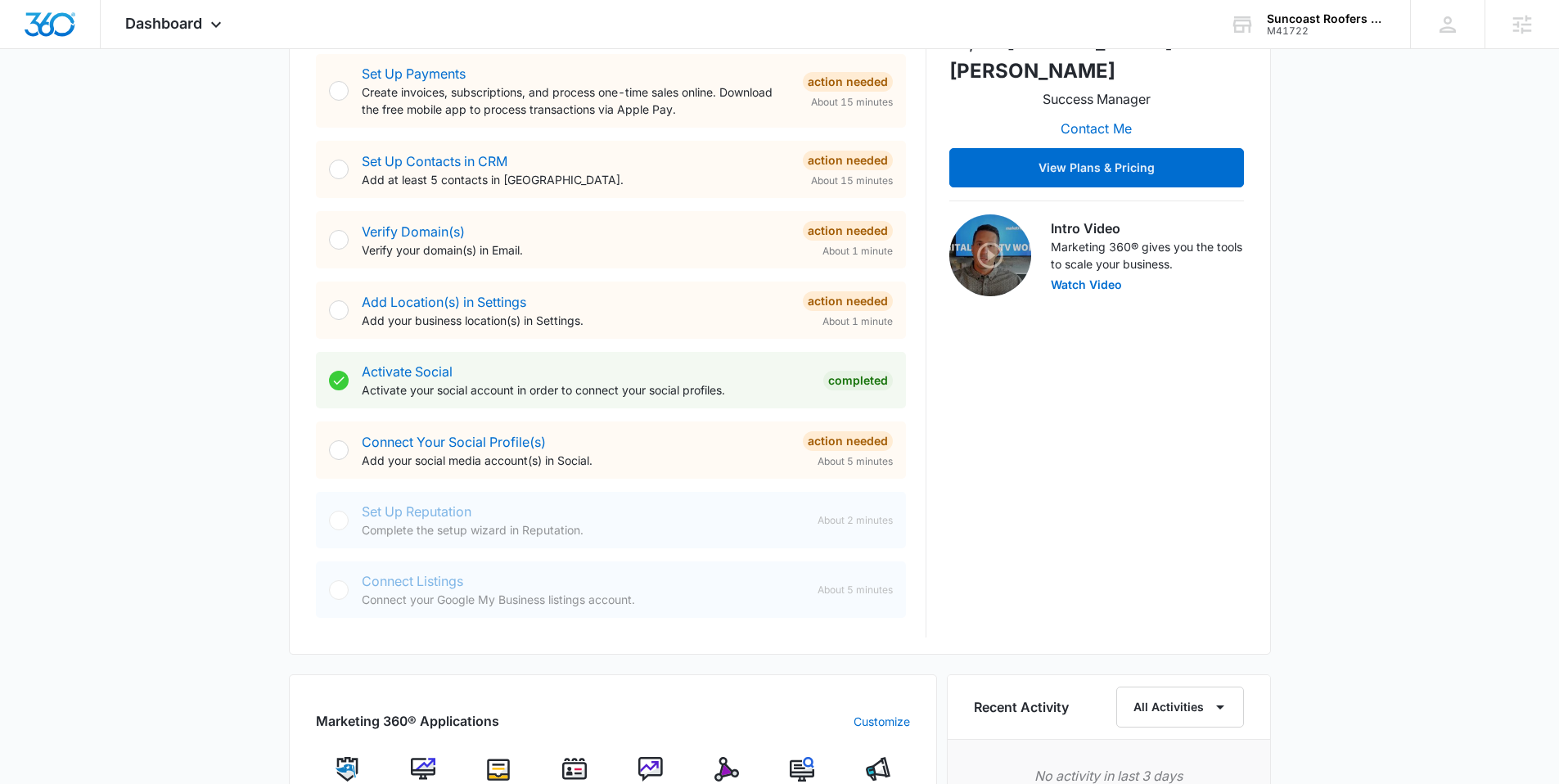
scroll to position [533, 0]
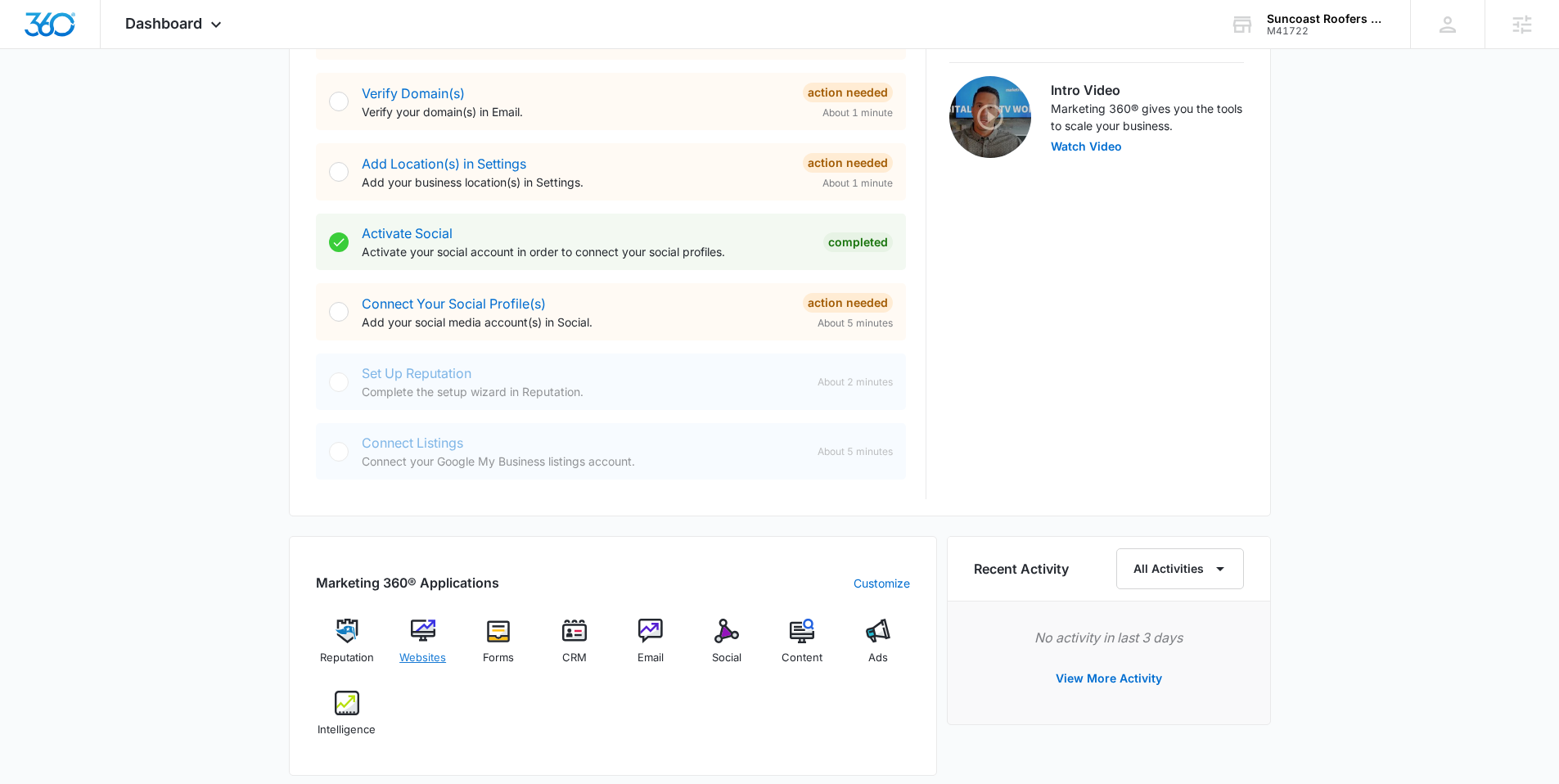
click at [435, 638] on div "Websites" at bounding box center [423, 647] width 63 height 59
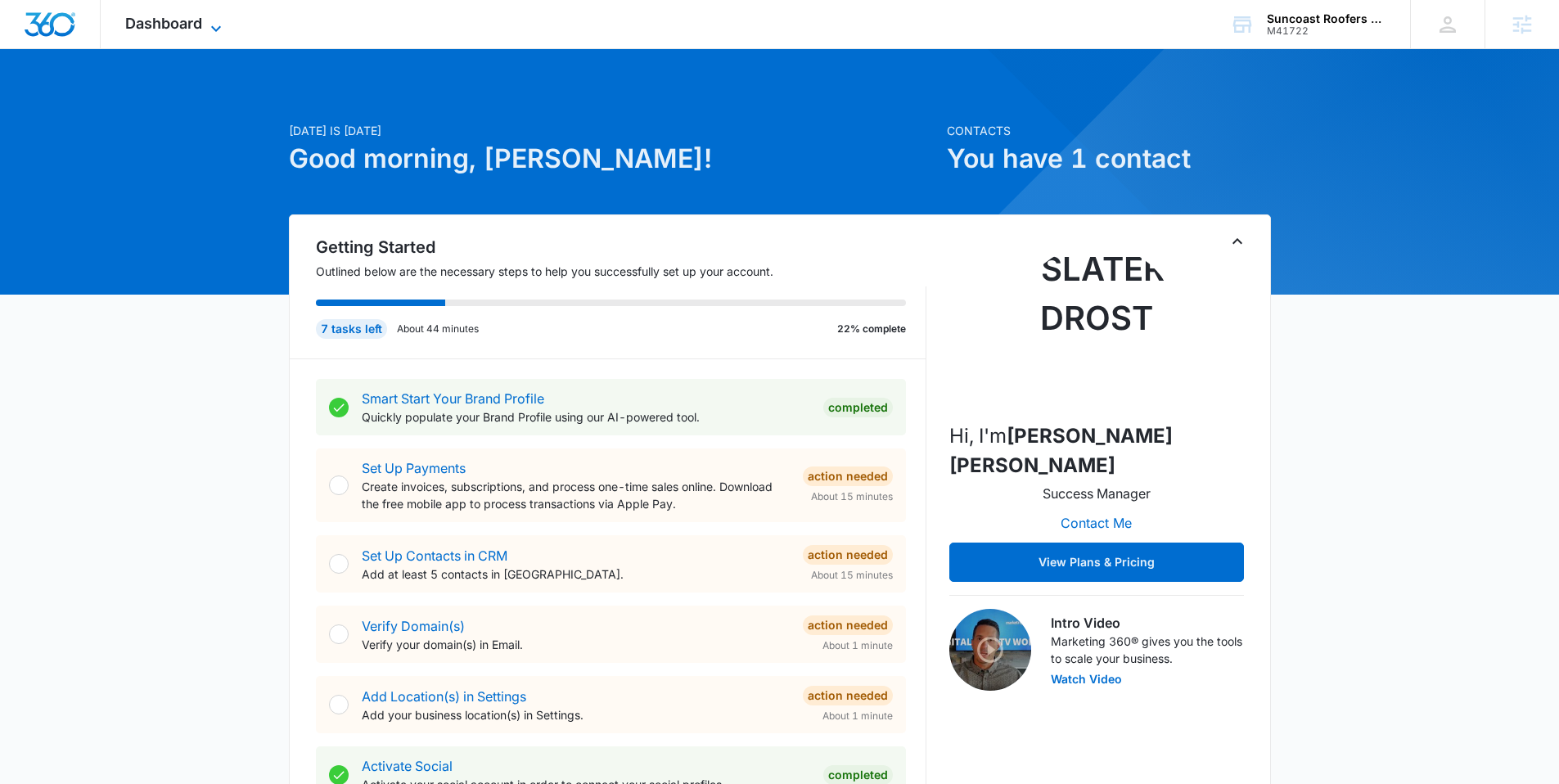
click at [148, 24] on span "Dashboard" at bounding box center [163, 23] width 77 height 17
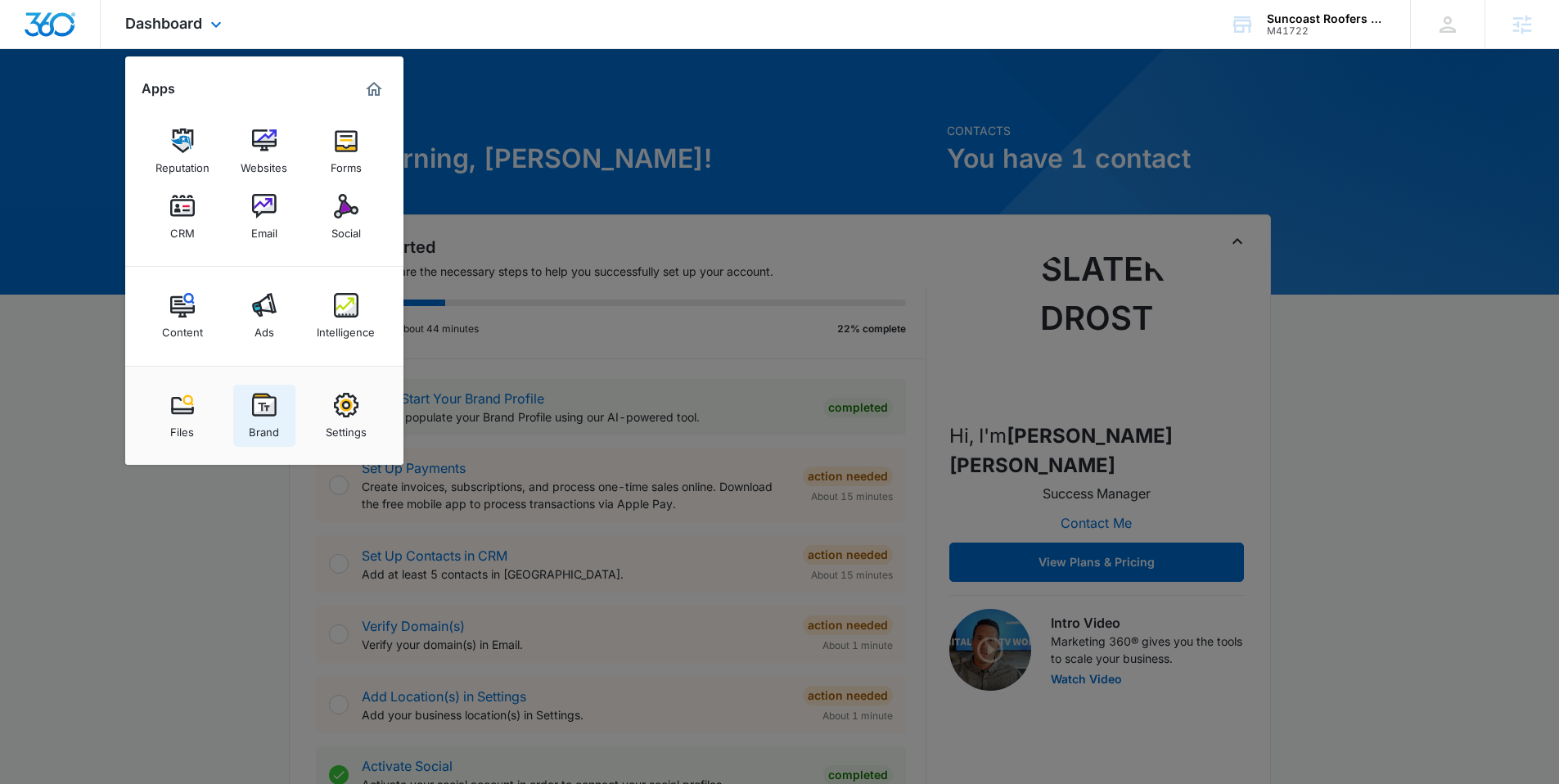
drag, startPoint x: 253, startPoint y: 376, endPoint x: 267, endPoint y: 413, distance: 39.6
click at [254, 378] on div "Files Brand Settings" at bounding box center [264, 416] width 279 height 99
click at [267, 413] on img at bounding box center [264, 404] width 24 height 24
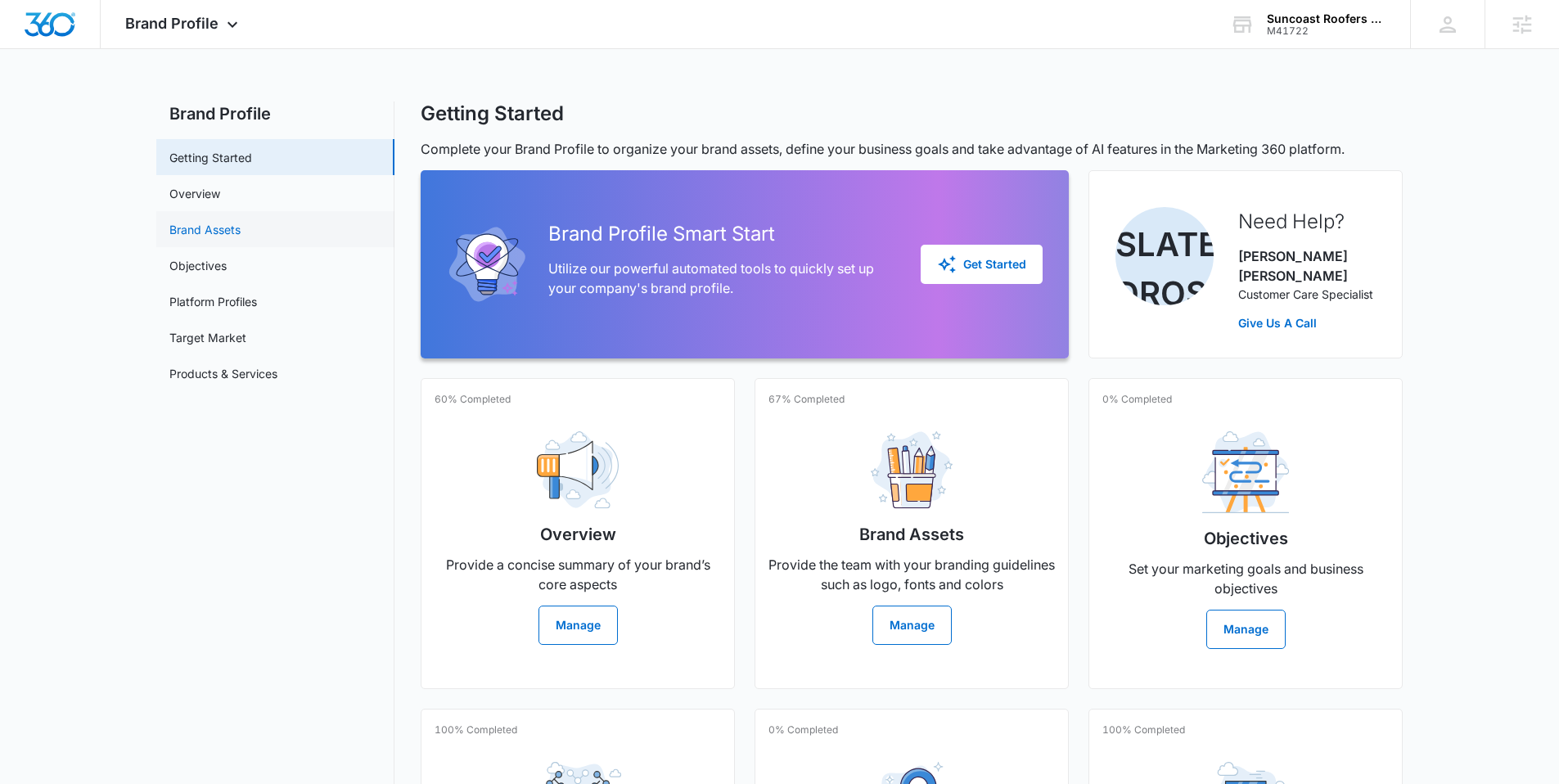
click at [241, 222] on link "Brand Assets" at bounding box center [204, 229] width 71 height 17
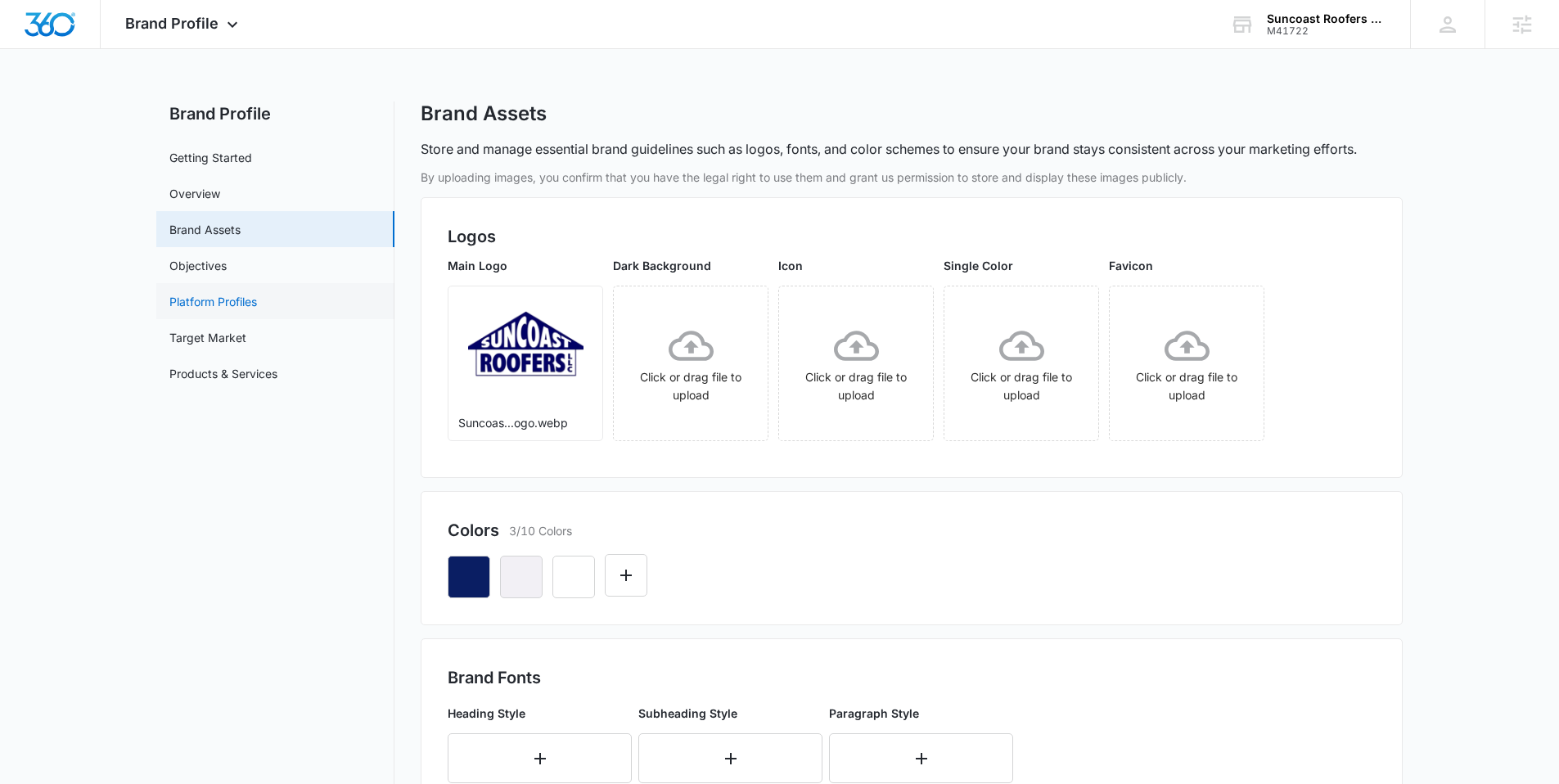
click at [225, 306] on link "Platform Profiles" at bounding box center [213, 301] width 88 height 17
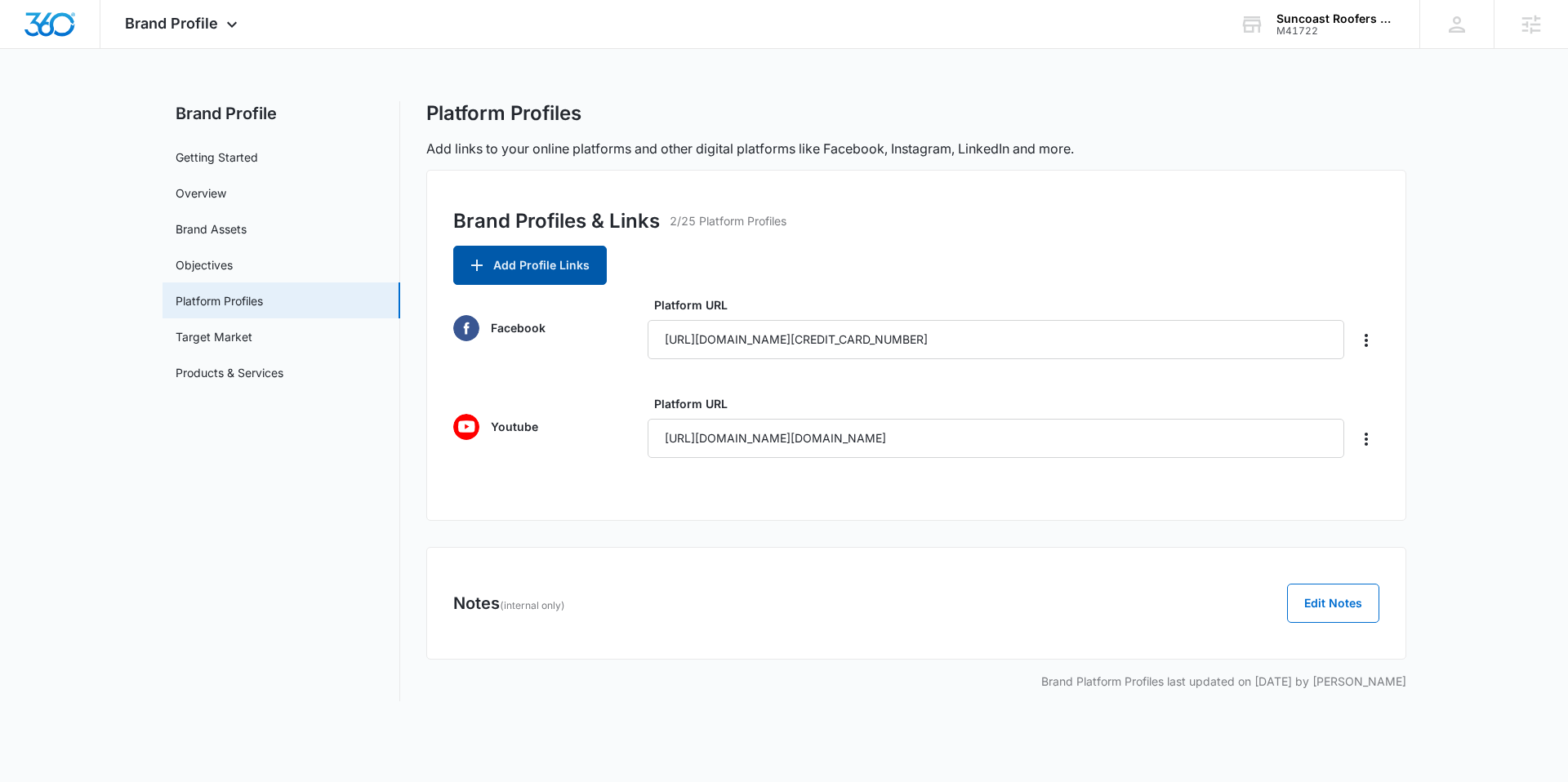
click at [574, 253] on button "Add Profile Links" at bounding box center [530, 264] width 153 height 39
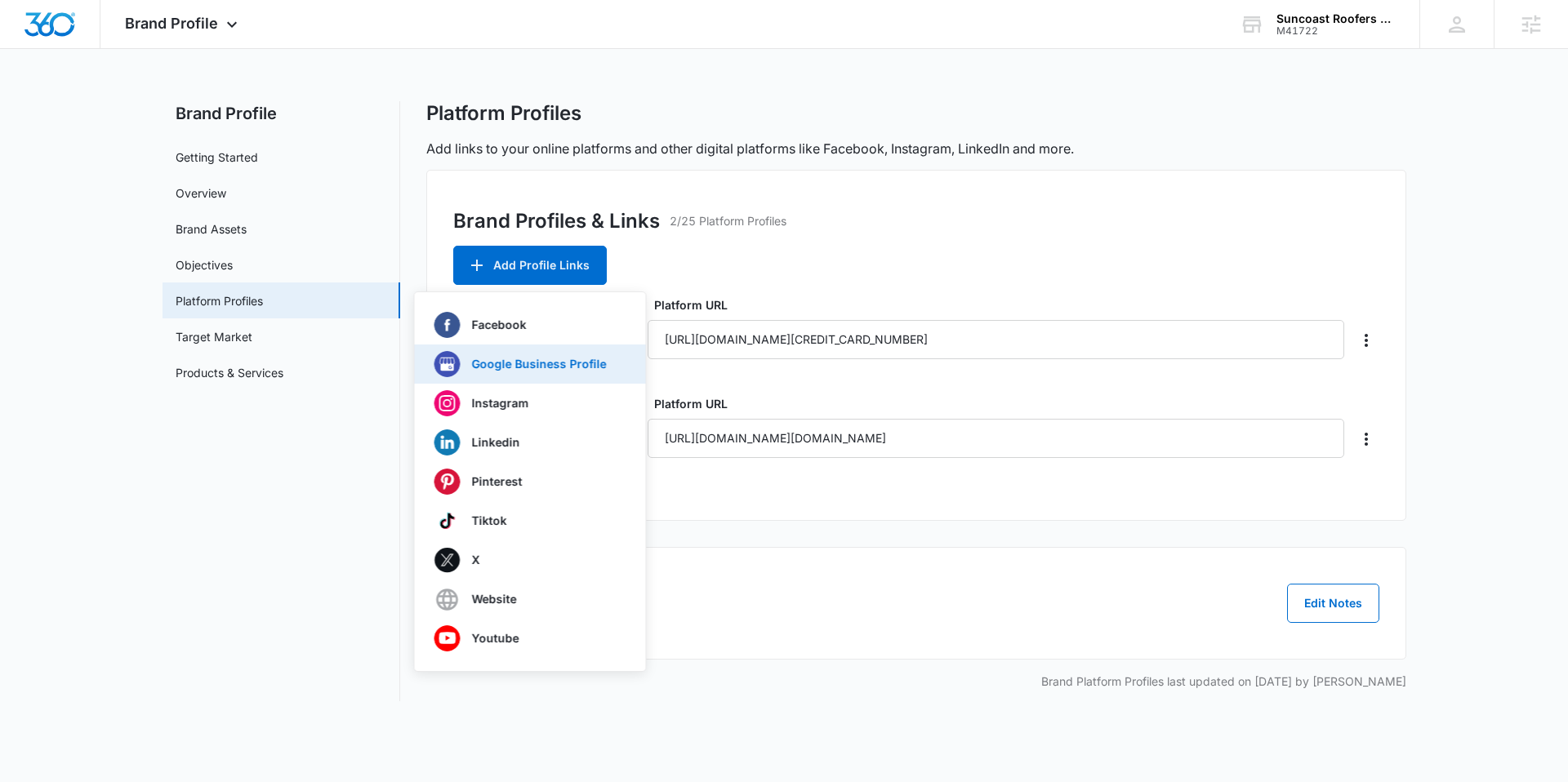
click at [529, 363] on p "Google Business Profile" at bounding box center [539, 363] width 134 height 12
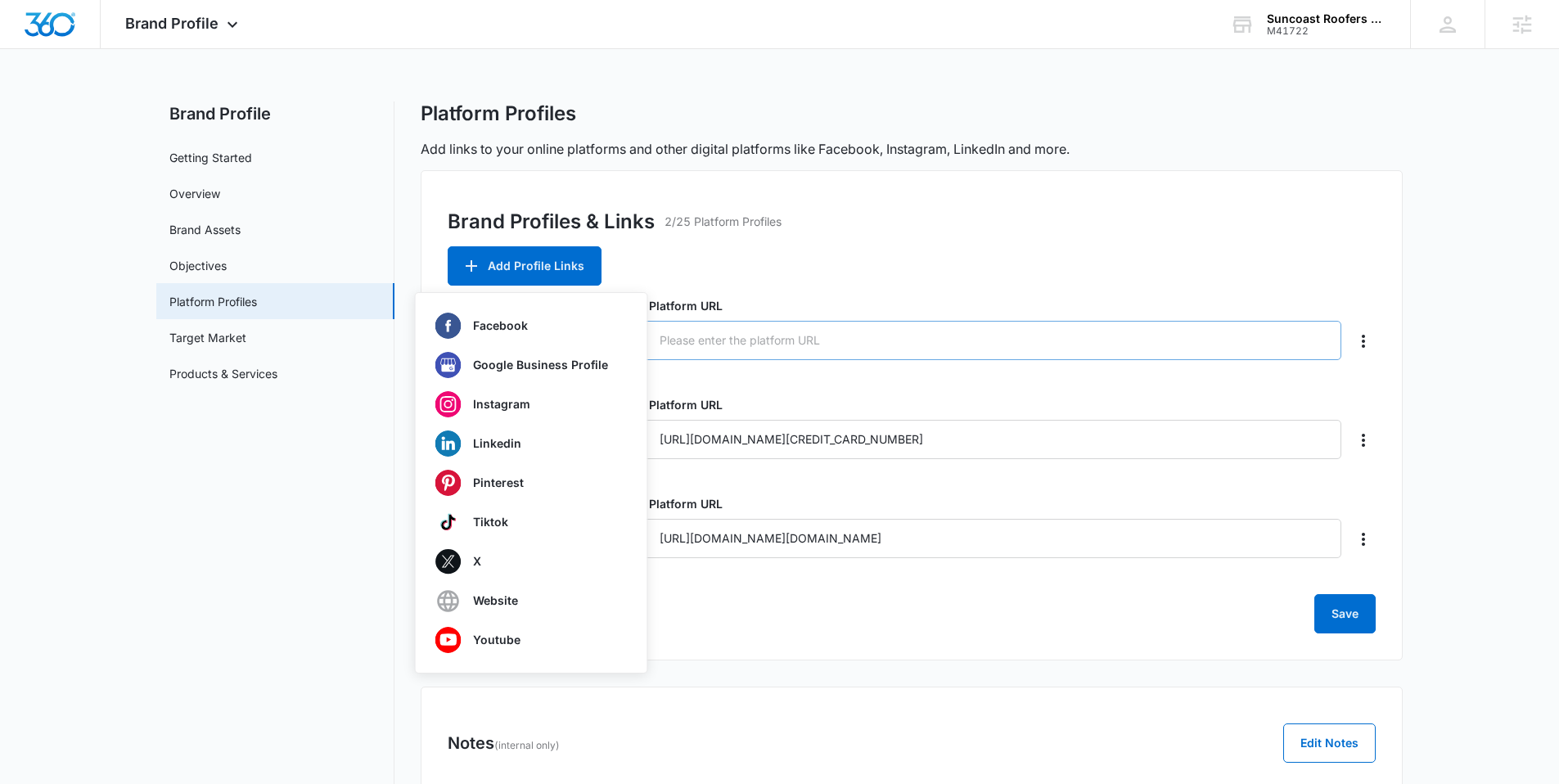
click at [751, 345] on input "Platform URL" at bounding box center [991, 340] width 699 height 39
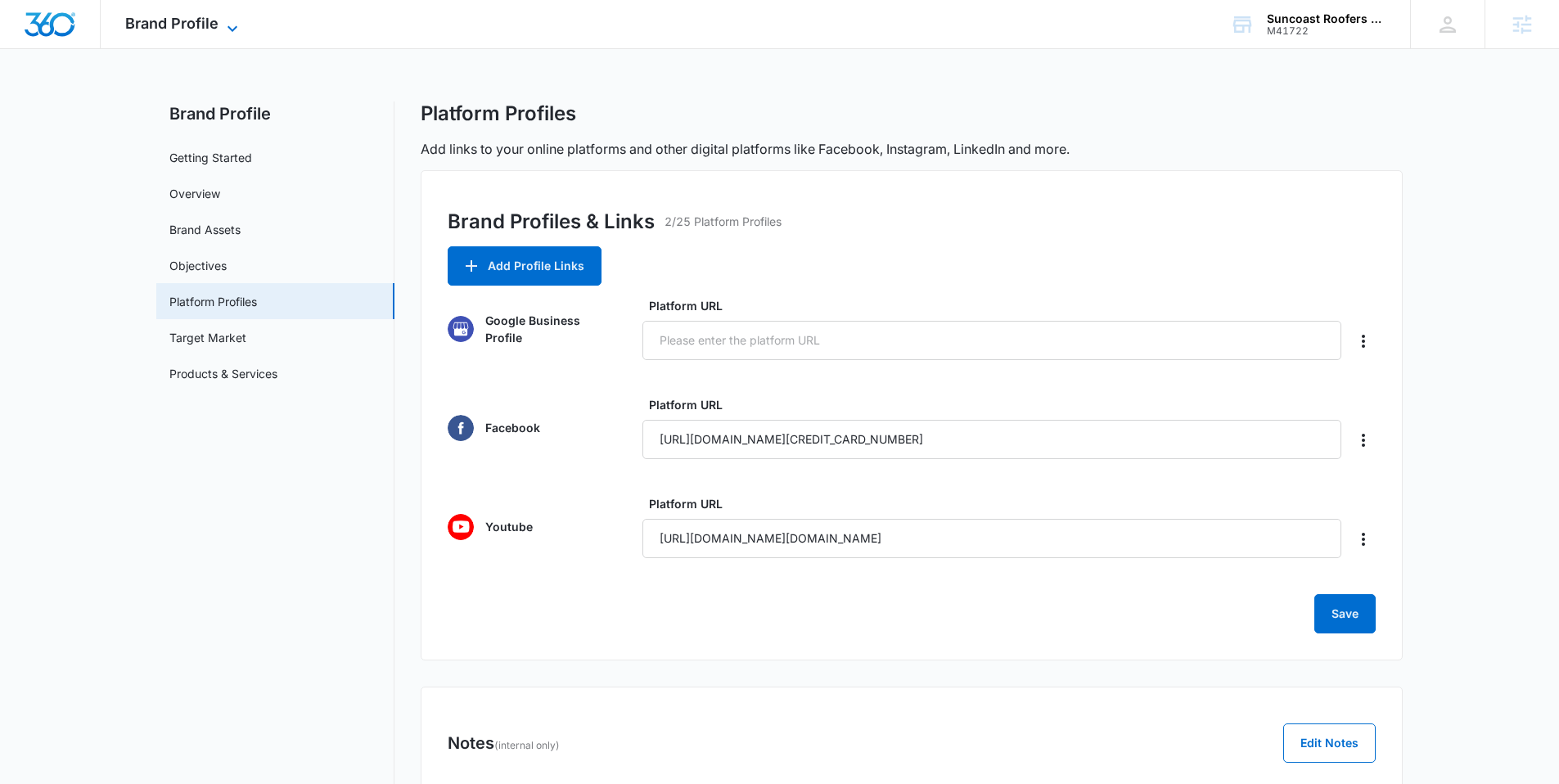
click at [242, 24] on div "Brand Profile Apps Reputation Websites Forms CRM Email Social Content Ads Intel…" at bounding box center [184, 24] width 166 height 48
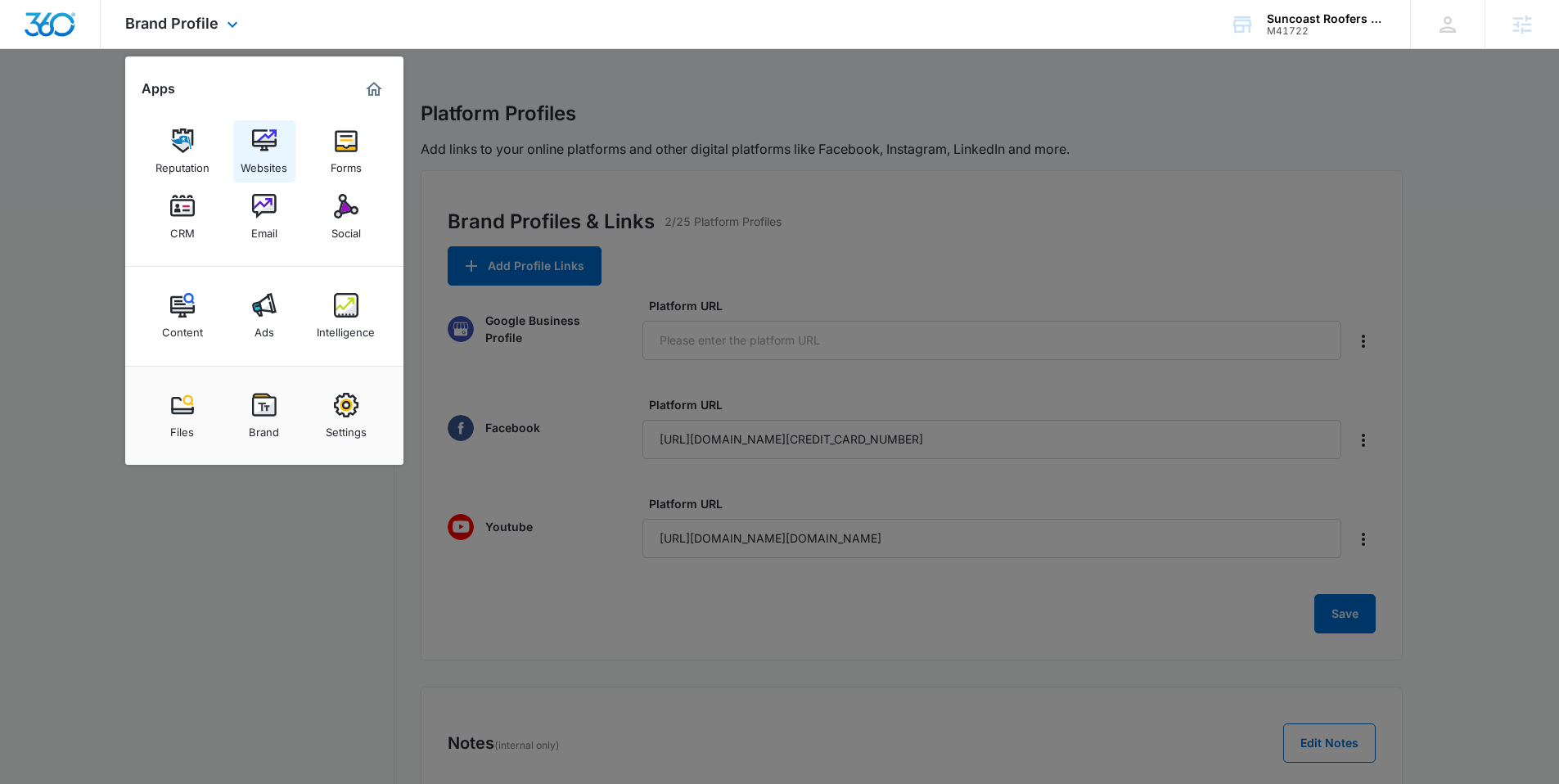
click at [254, 137] on img at bounding box center [264, 140] width 24 height 24
